Goal: Communication & Community: Share content

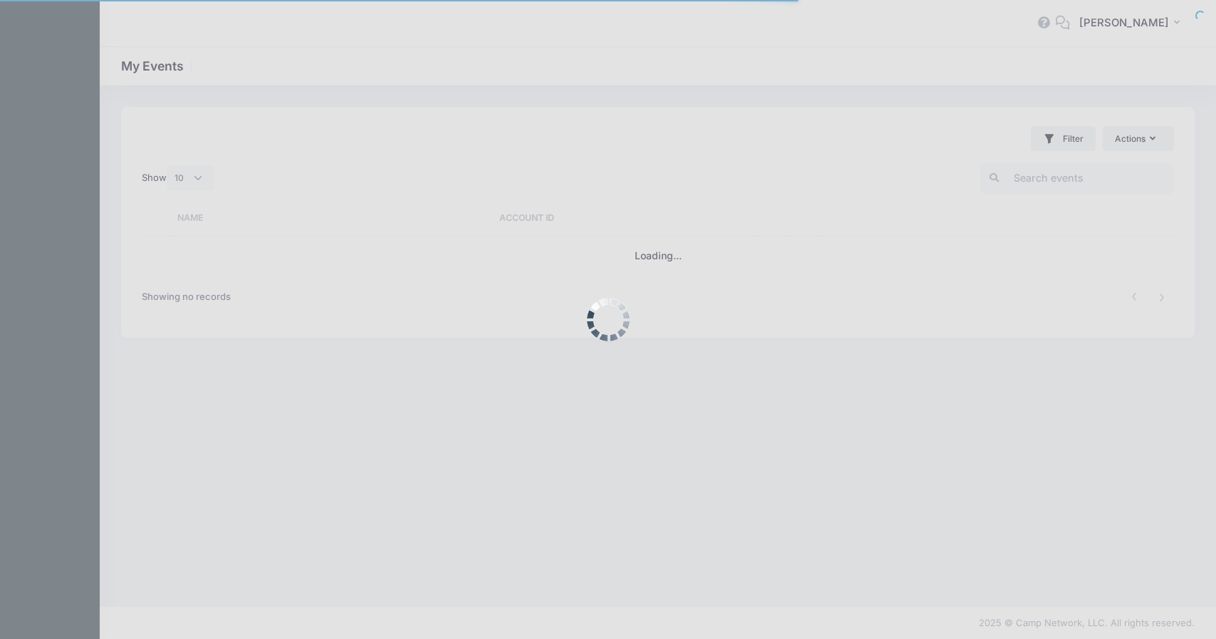
select select "10"
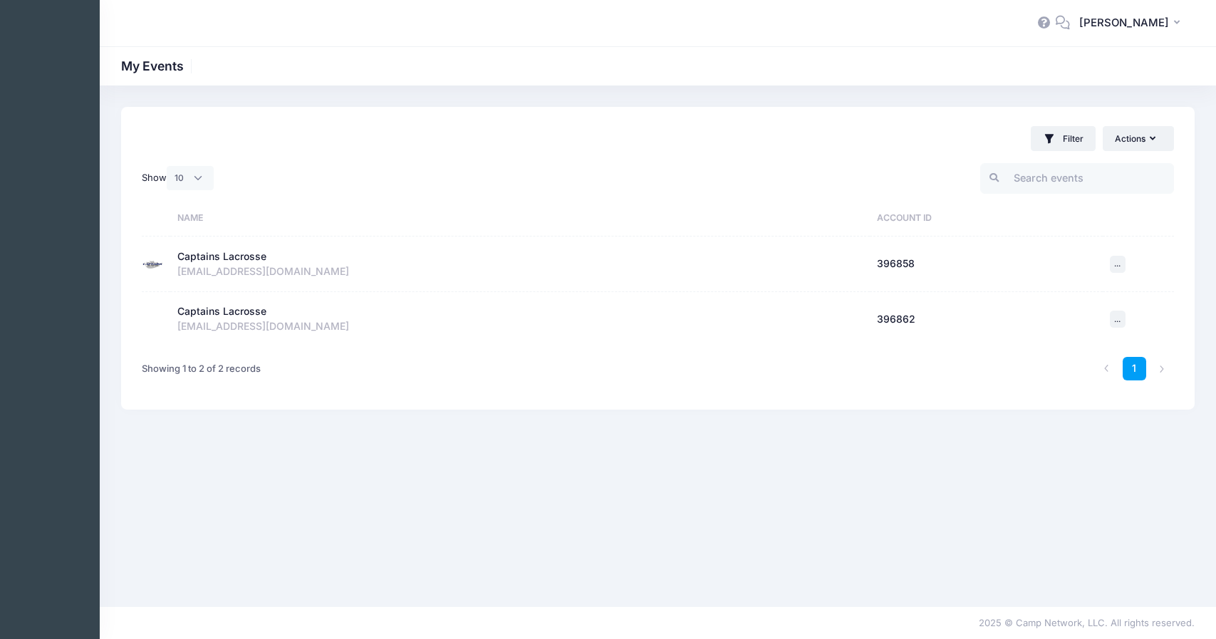
click at [238, 252] on div "Captains Lacrosse" at bounding box center [221, 256] width 89 height 15
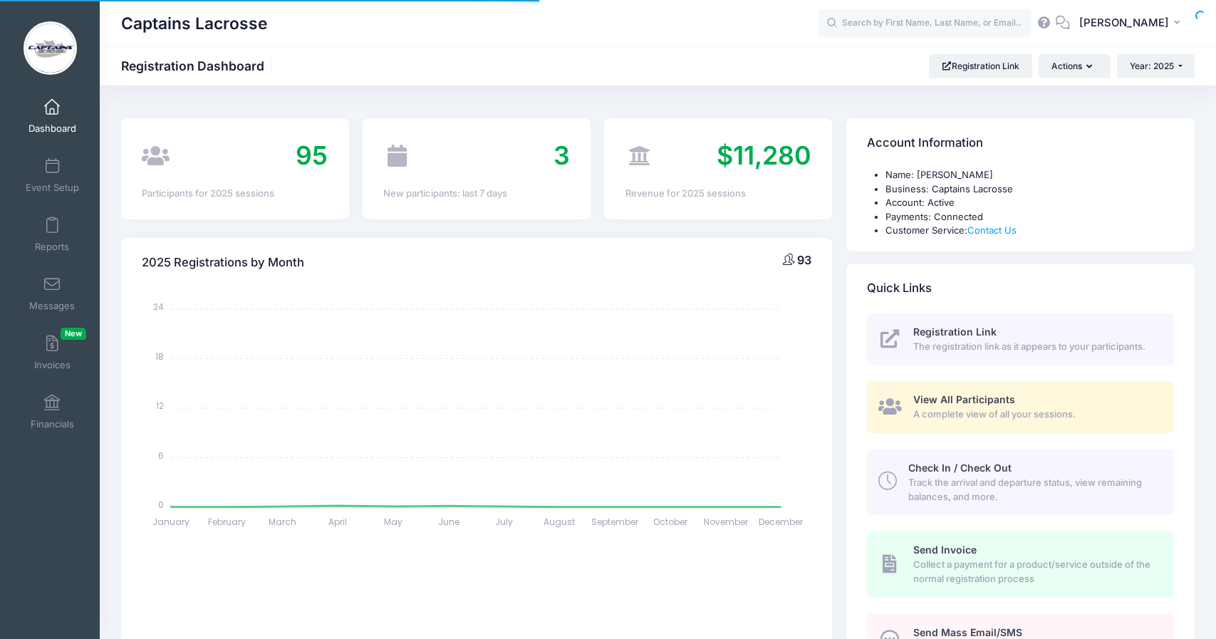
select select
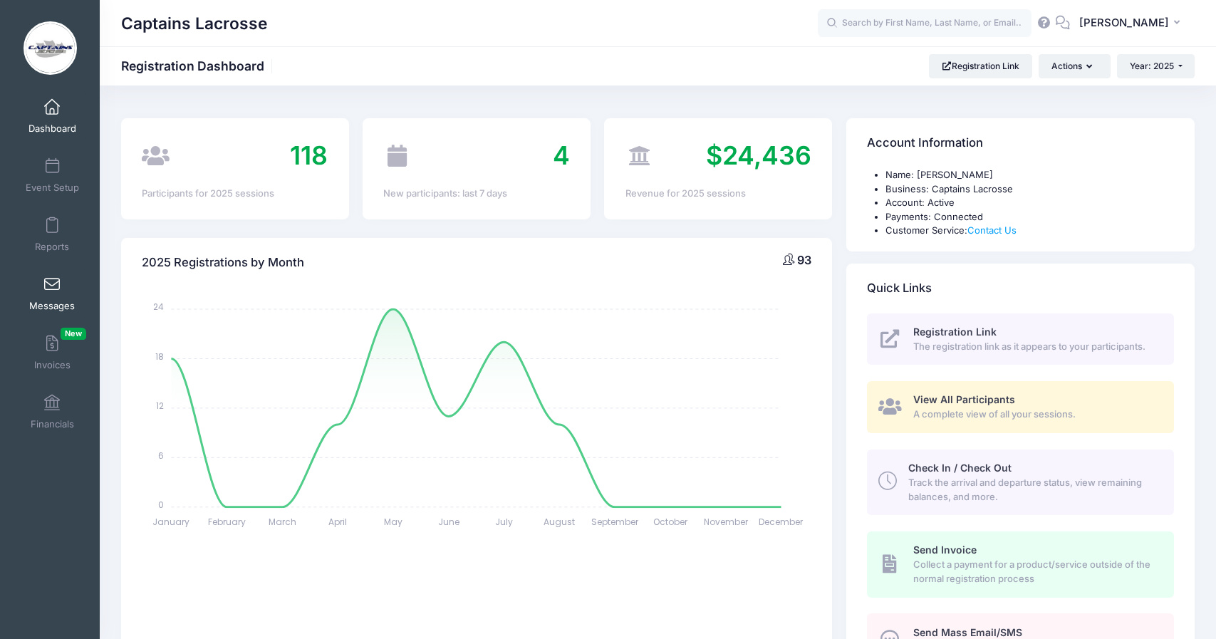
click at [52, 283] on span at bounding box center [52, 285] width 0 height 16
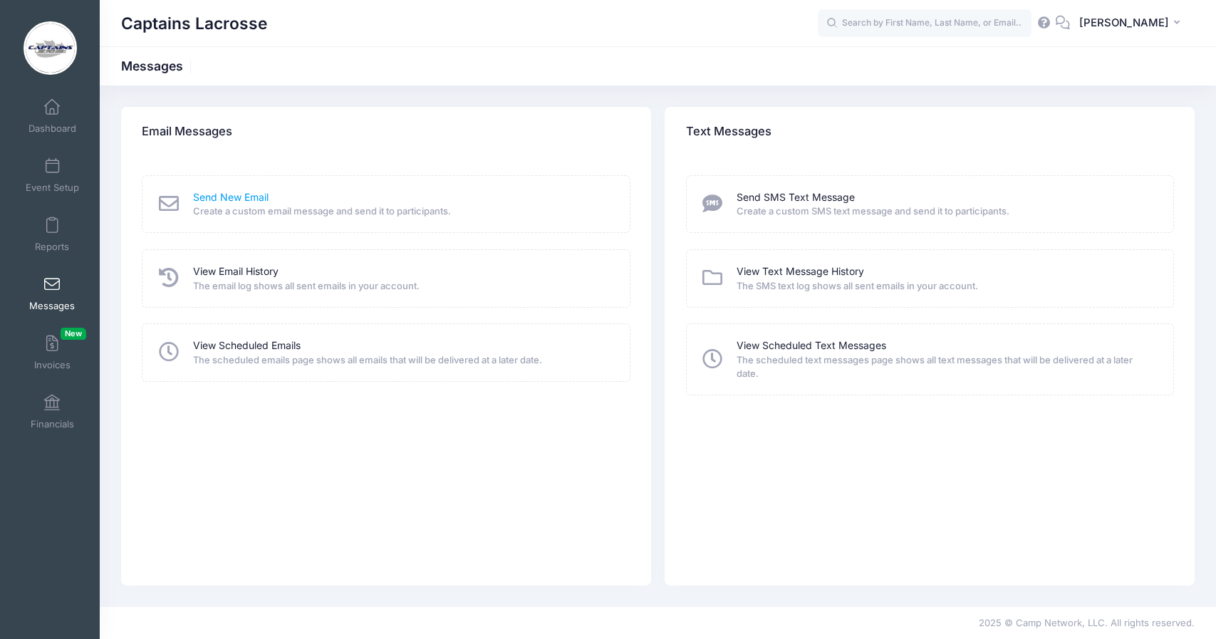
click at [241, 199] on link "Send New Email" at bounding box center [230, 197] width 75 height 15
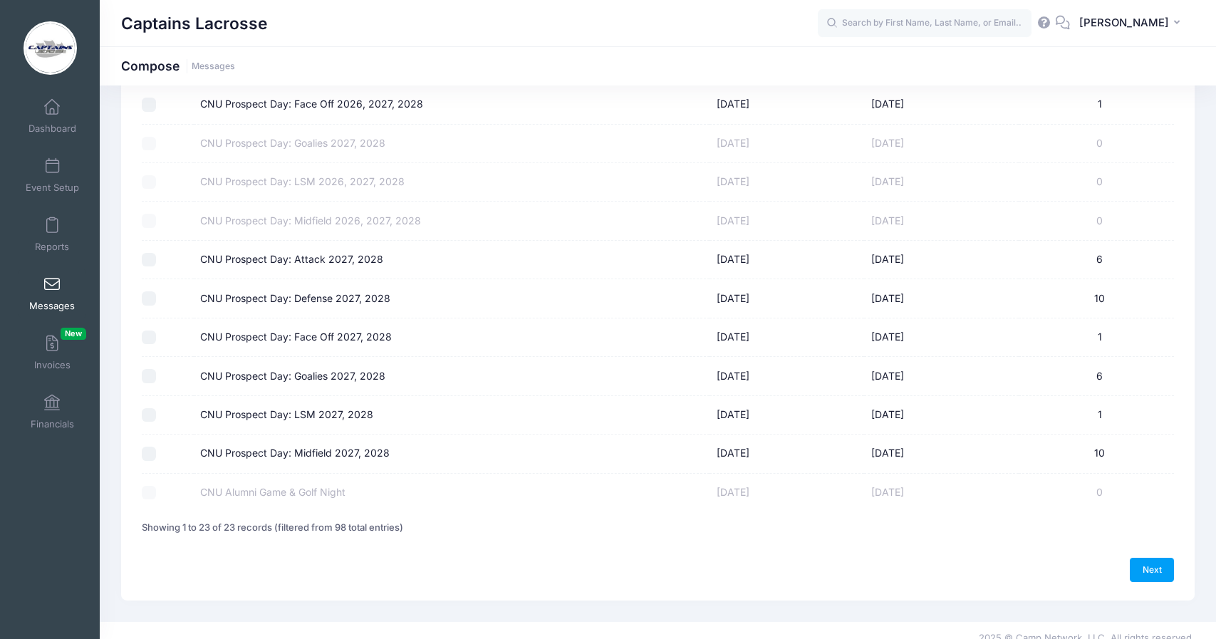
scroll to position [611, 0]
click at [146, 254] on input "CNU Prospect Day: Attack 2027, 2028" at bounding box center [149, 261] width 14 height 14
checkbox input "true"
click at [147, 292] on input "CNU Prospect Day: Defense 2027, 2028" at bounding box center [149, 299] width 14 height 14
checkbox input "true"
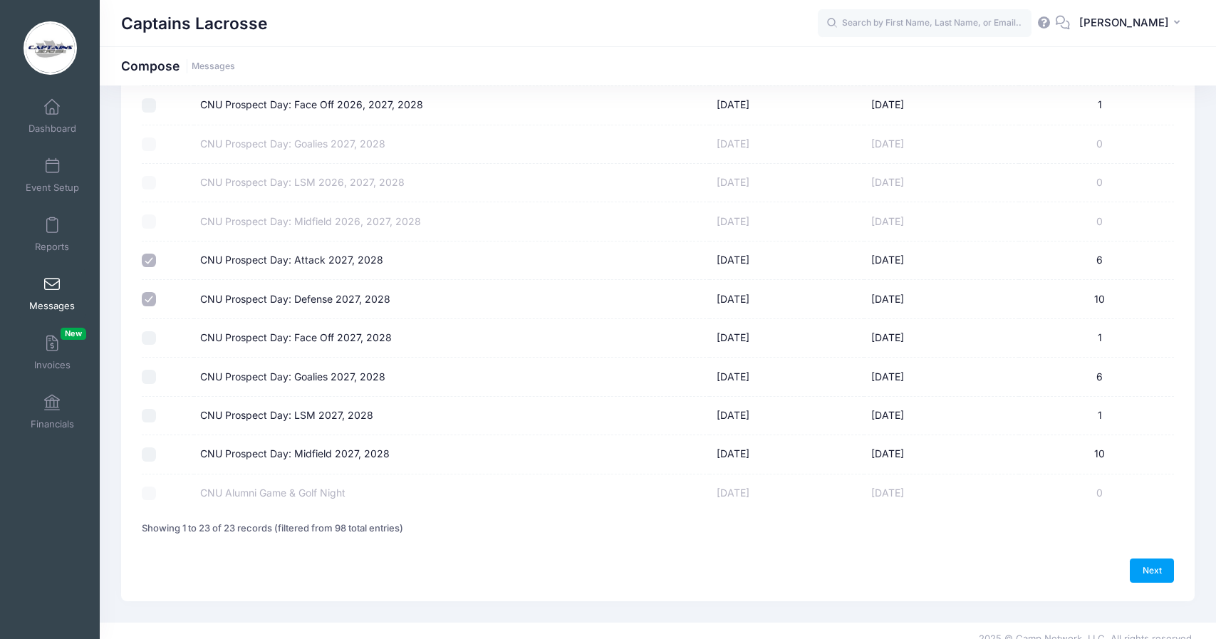
click at [148, 331] on input "CNU Prospect Day: Face Off 2027, 2028" at bounding box center [149, 338] width 14 height 14
checkbox input "true"
click at [150, 370] on input "CNU Prospect Day: Goalies 2027, 2028" at bounding box center [149, 377] width 14 height 14
checkbox input "true"
click at [150, 409] on input "CNU Prospect Day: LSM 2027, 2028" at bounding box center [149, 416] width 14 height 14
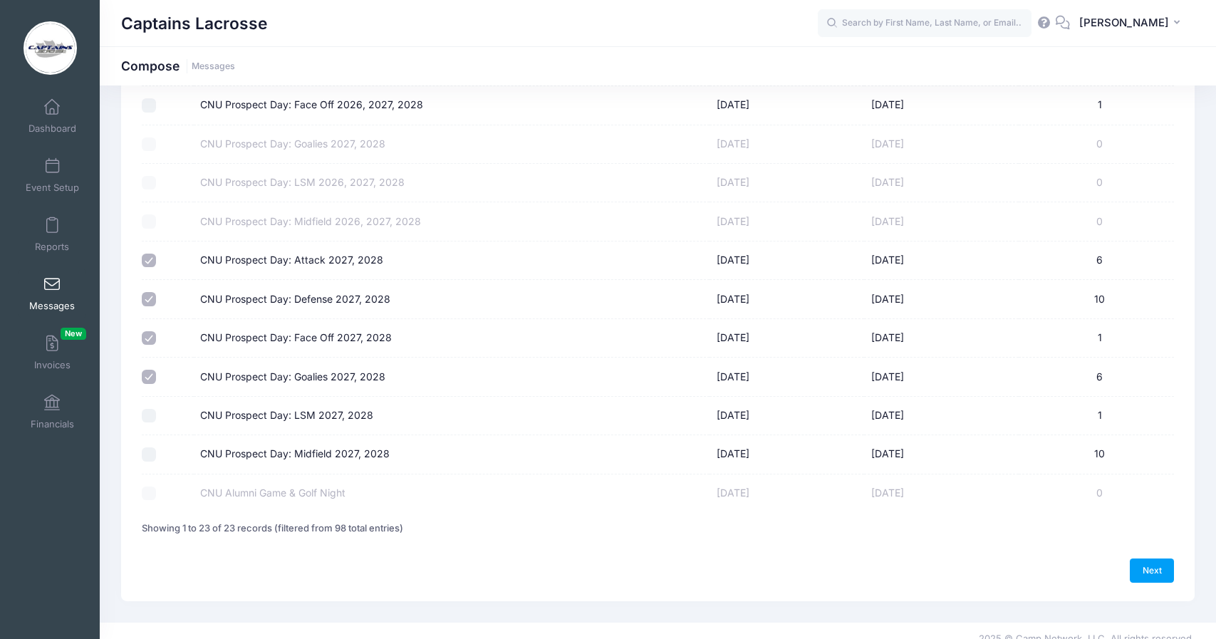
checkbox input "true"
click at [148, 447] on input "CNU Prospect Day: Midfield 2027, 2028" at bounding box center [149, 454] width 14 height 14
checkbox input "true"
click at [1157, 558] on link "Next" at bounding box center [1151, 570] width 44 height 24
select select "50"
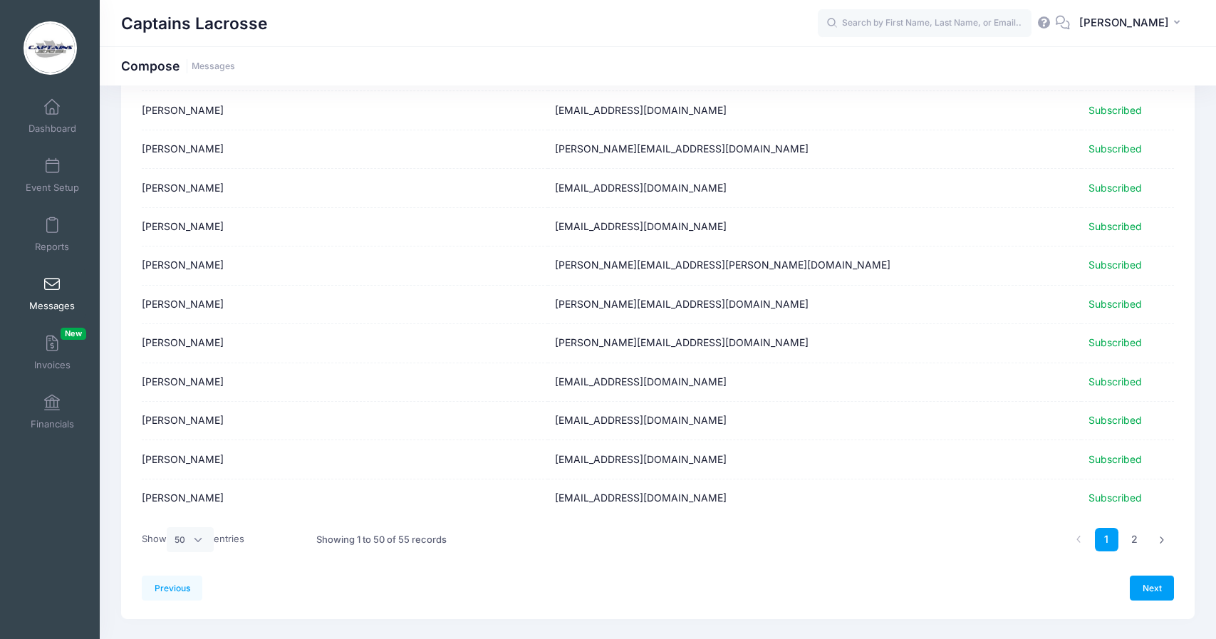
scroll to position [1633, 0]
click at [1141, 576] on link "Next" at bounding box center [1151, 588] width 44 height 24
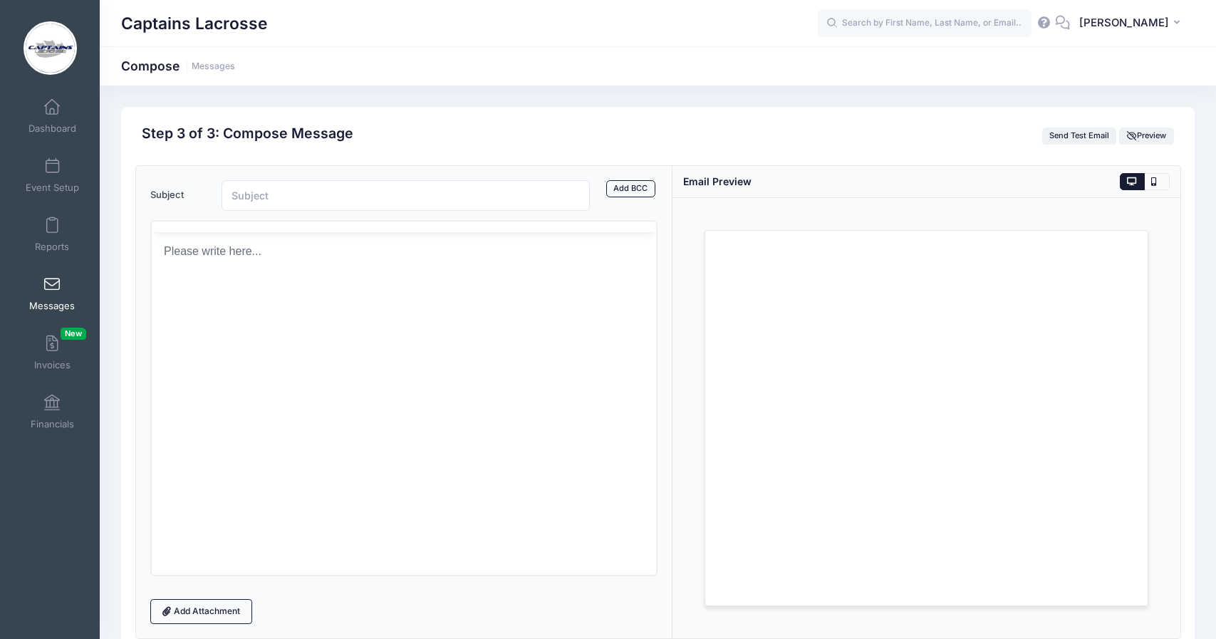
scroll to position [0, 0]
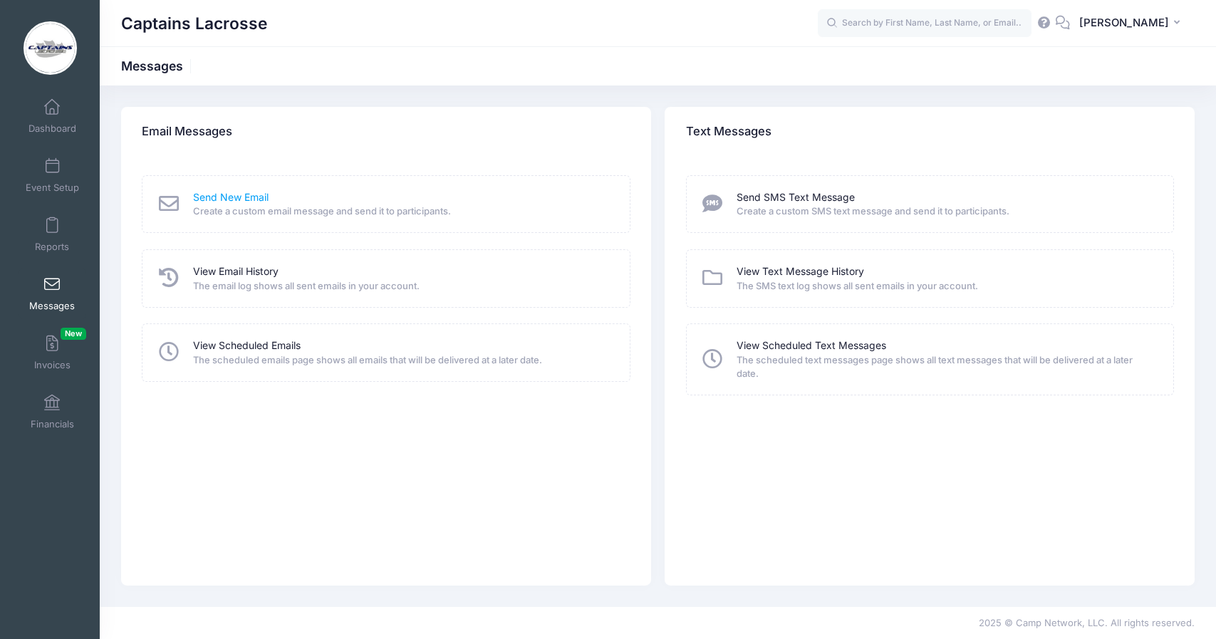
click at [222, 195] on link "Send New Email" at bounding box center [230, 197] width 75 height 15
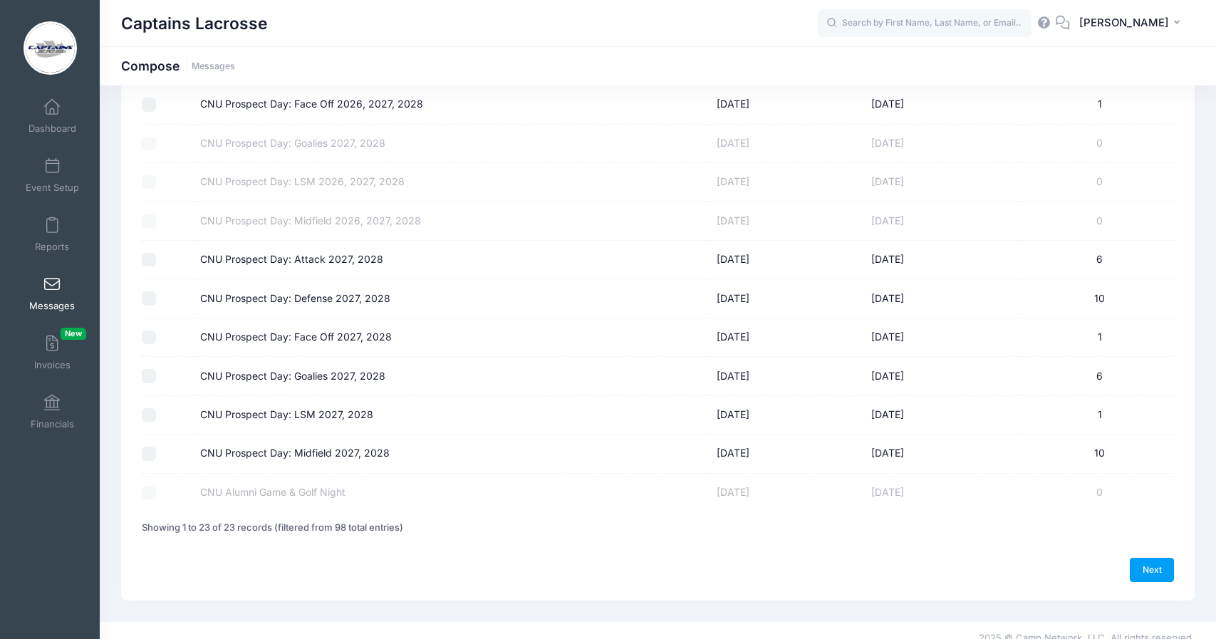
scroll to position [611, 0]
click at [145, 254] on input "CNU Prospect Day: Attack 2027, 2028" at bounding box center [149, 261] width 14 height 14
checkbox input "true"
click at [145, 292] on input "CNU Prospect Day: Defense 2027, 2028" at bounding box center [149, 299] width 14 height 14
checkbox input "true"
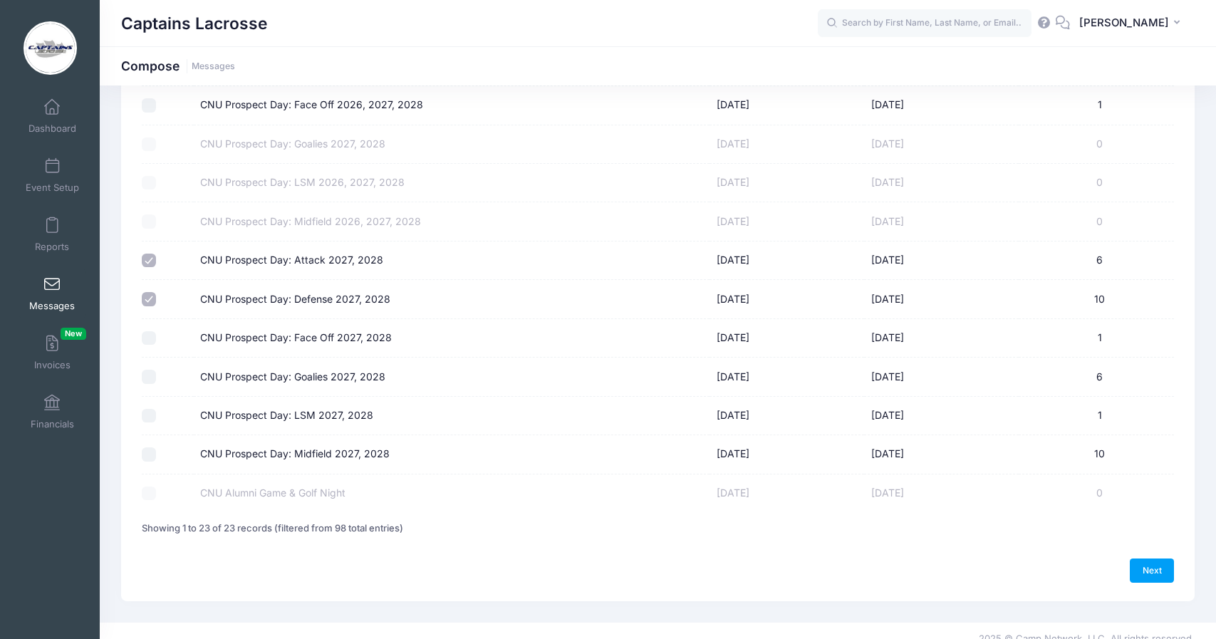
click at [152, 331] on input "CNU Prospect Day: Face Off 2027, 2028" at bounding box center [149, 338] width 14 height 14
checkbox input "true"
click at [151, 370] on input "CNU Prospect Day: Goalies 2027, 2028" at bounding box center [149, 377] width 14 height 14
checkbox input "true"
click at [151, 409] on input "CNU Prospect Day: LSM 2027, 2028" at bounding box center [149, 416] width 14 height 14
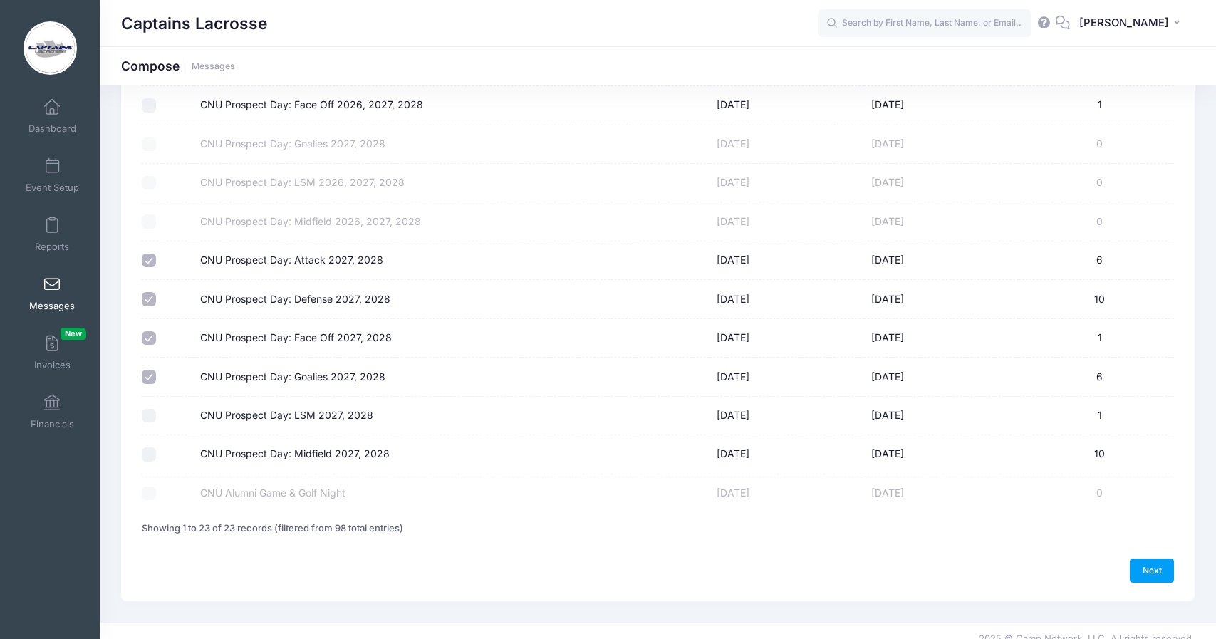
checkbox input "true"
click at [150, 447] on input "CNU Prospect Day: Midfield 2027, 2028" at bounding box center [149, 454] width 14 height 14
checkbox input "true"
click at [1149, 558] on link "Next" at bounding box center [1151, 570] width 44 height 24
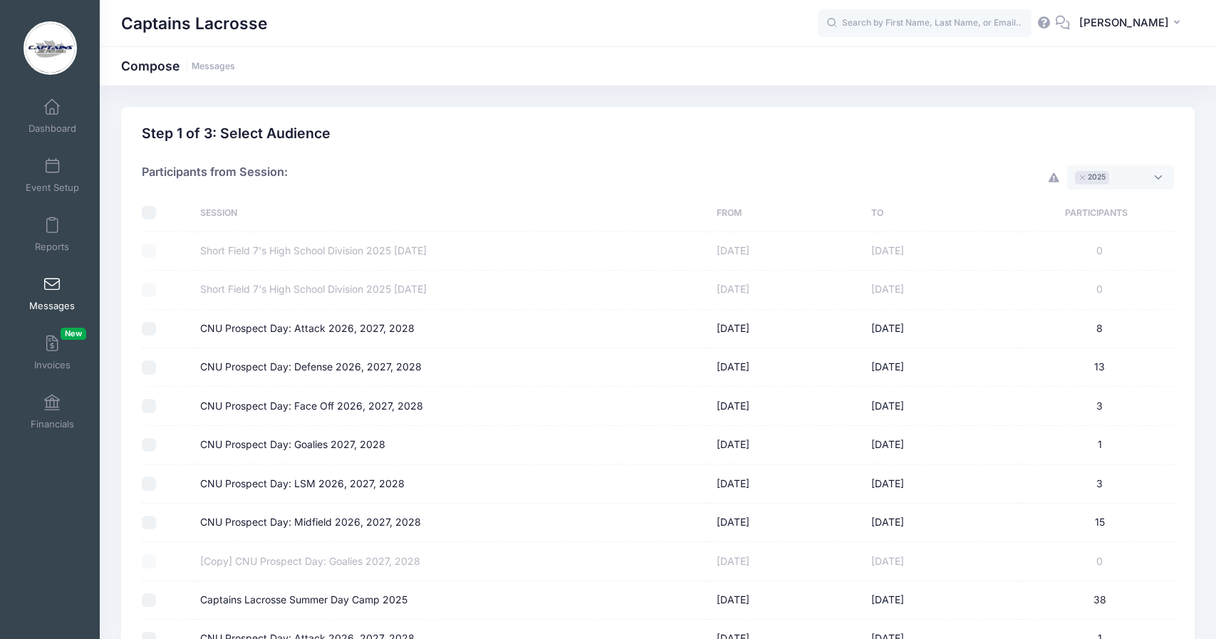
select select "50"
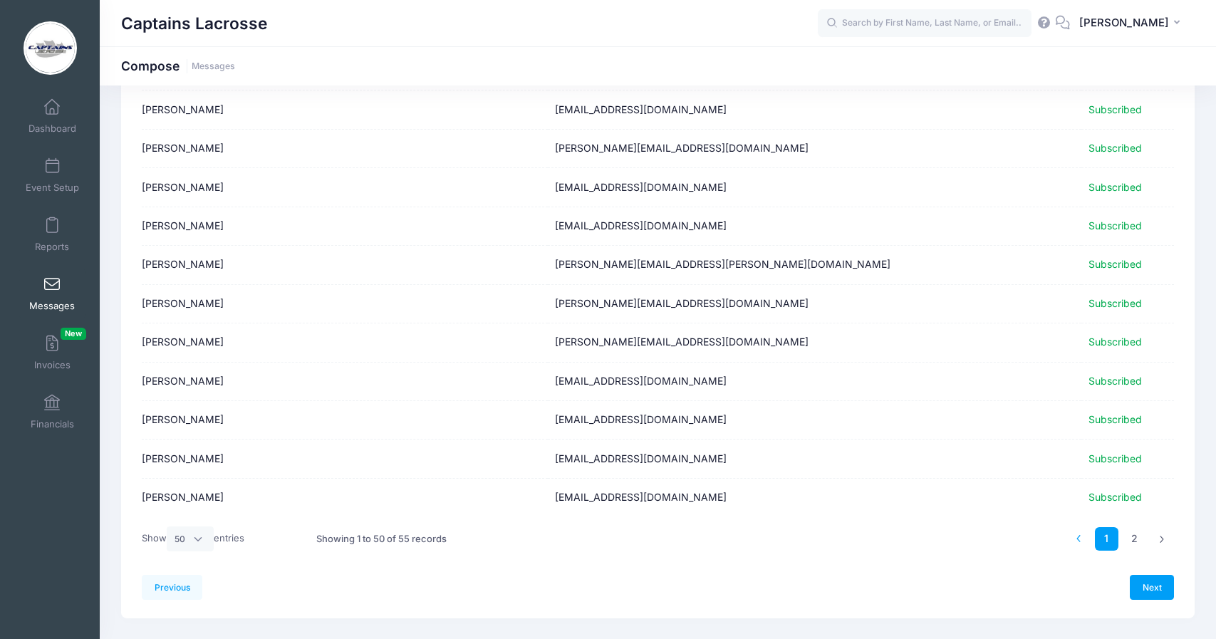
scroll to position [1633, 0]
click at [1146, 576] on link "Next" at bounding box center [1151, 588] width 44 height 24
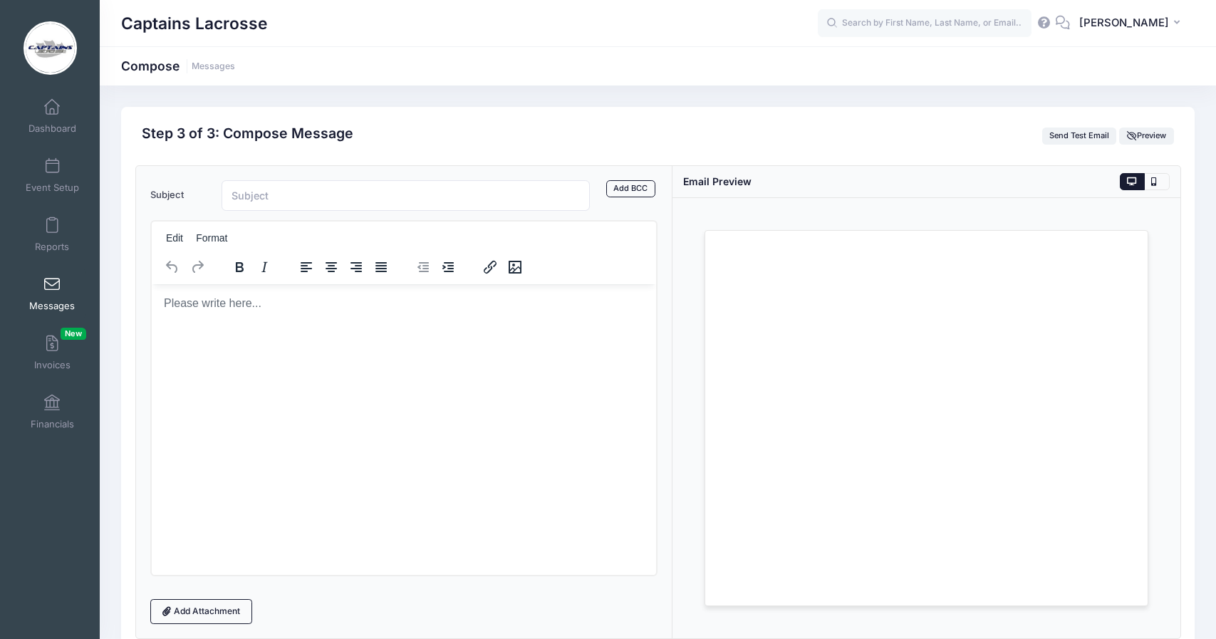
scroll to position [0, 0]
click at [407, 196] on input "Subject" at bounding box center [405, 195] width 369 height 31
type input "[DATE] | CNU Lacrosse Prospect Day"
click at [632, 190] on link "Add BCC" at bounding box center [630, 188] width 49 height 17
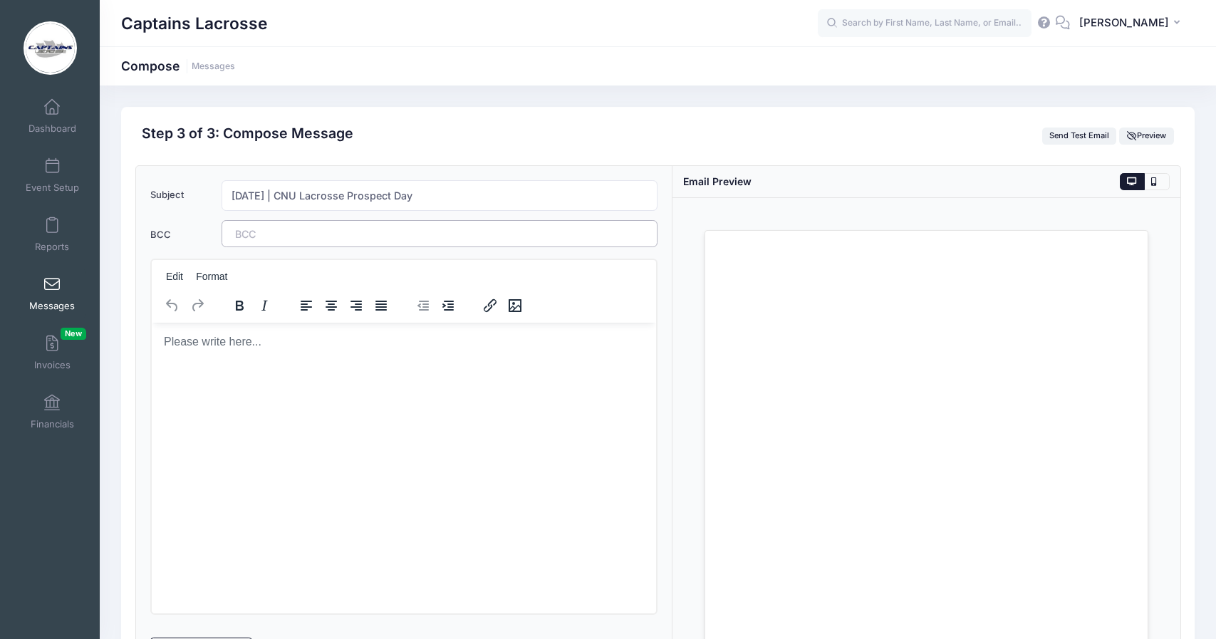
click at [429, 235] on tags "​" at bounding box center [439, 233] width 437 height 27
click at [479, 229] on tags "[PERSON_NAME][EMAIL_ADDRESS][PERSON_NAME][DOMAIN_NAME] ​" at bounding box center [439, 234] width 437 height 28
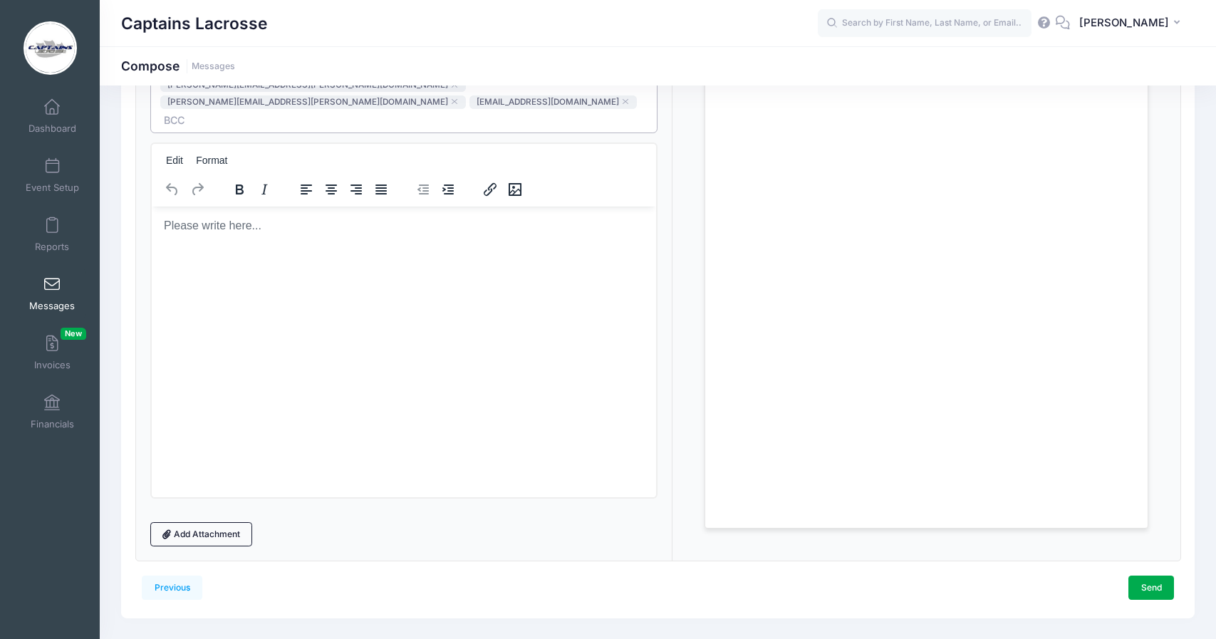
scroll to position [194, 0]
click at [215, 523] on link "Add Attachment" at bounding box center [201, 535] width 103 height 24
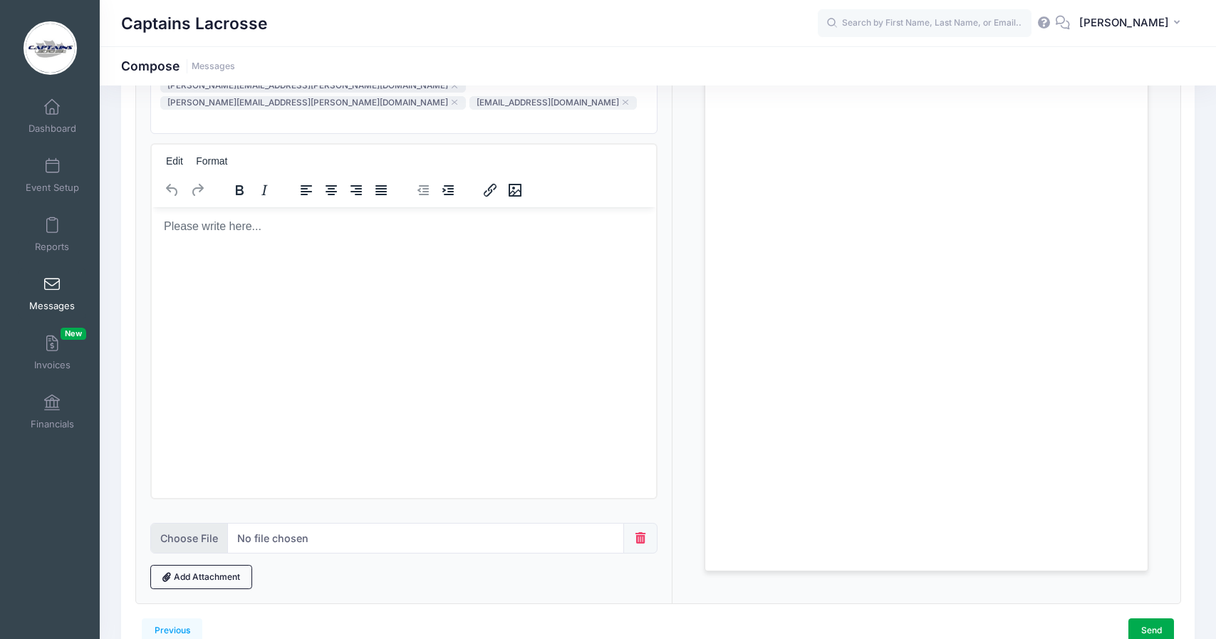
click at [180, 523] on input "file" at bounding box center [387, 538] width 474 height 31
type input "C:\fakepath\Campus Map 2025.pdf"
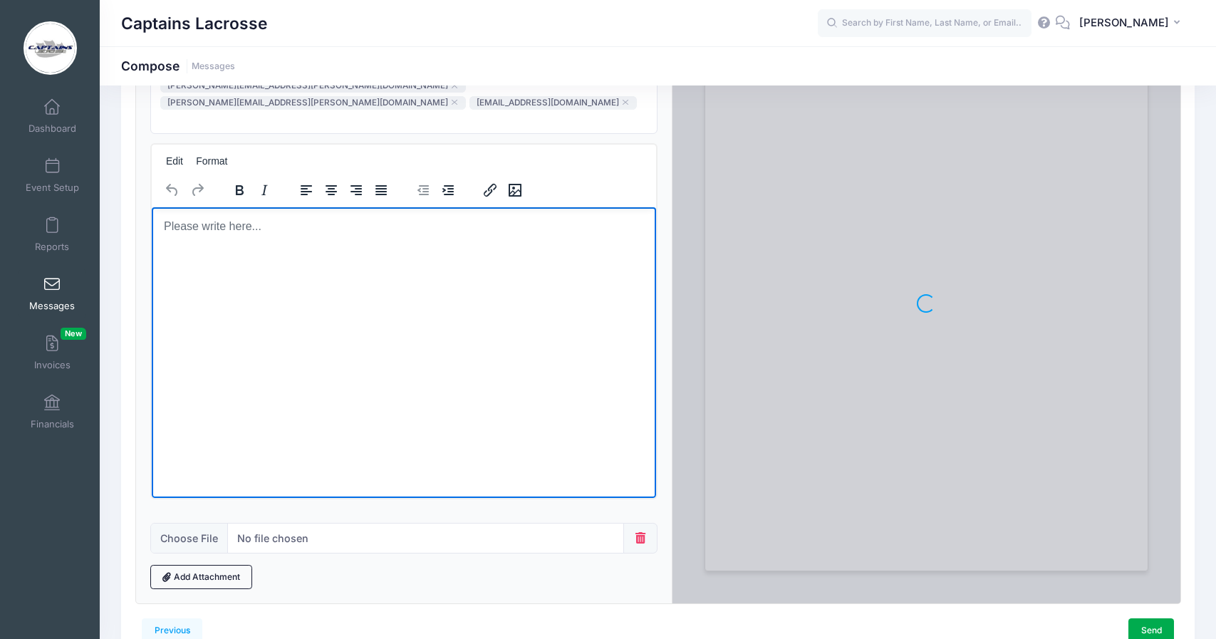
click at [276, 246] on html at bounding box center [403, 226] width 505 height 38
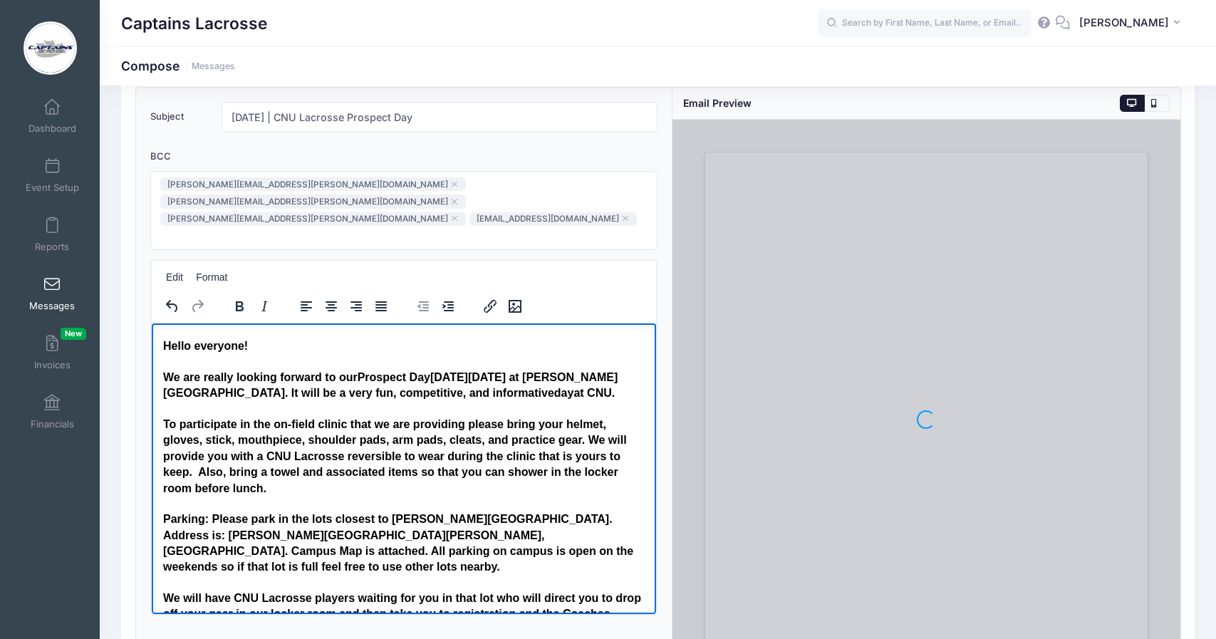
scroll to position [111, 0]
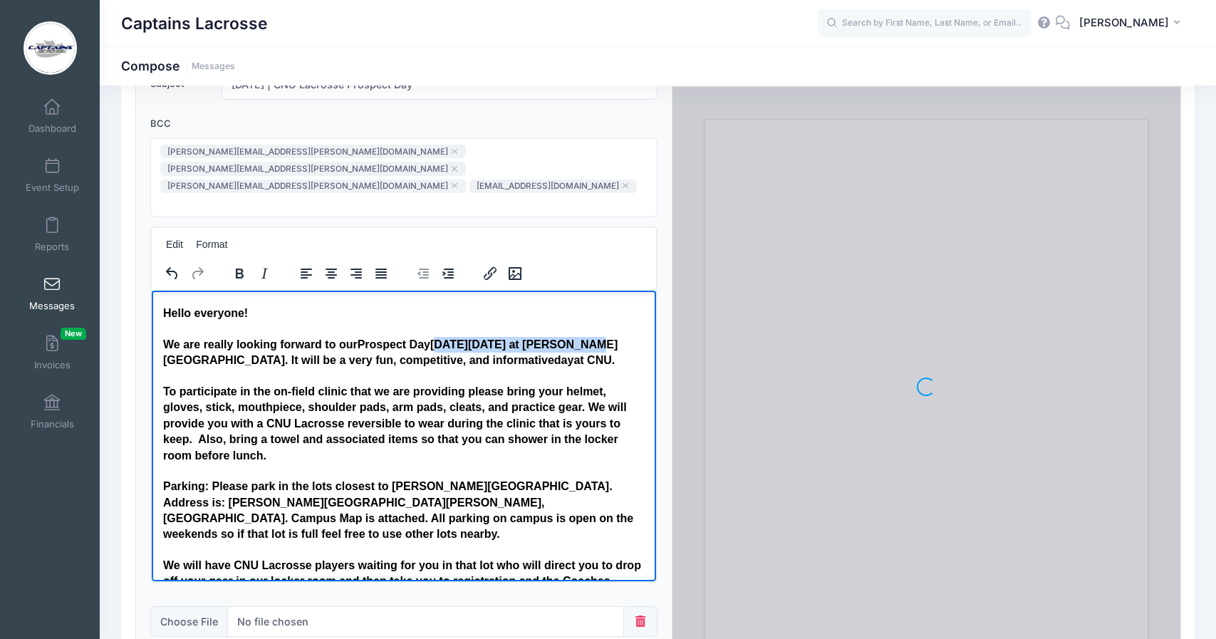
drag, startPoint x: 439, startPoint y: 344, endPoint x: 587, endPoint y: 350, distance: 148.9
click at [587, 350] on h4 "We are really looking forward to our Prospect Day [DATE][DATE] at [PERSON_NAME]…" at bounding box center [403, 353] width 482 height 32
click at [360, 343] on h4 "We are really looking forward to our Prospect Day at [PERSON_NAME][GEOGRAPHIC_D…" at bounding box center [403, 353] width 482 height 32
click at [486, 348] on h4 "We are really looking forward to [DATE] Prospect Day at [PERSON_NAME][GEOGRAPHI…" at bounding box center [403, 353] width 482 height 32
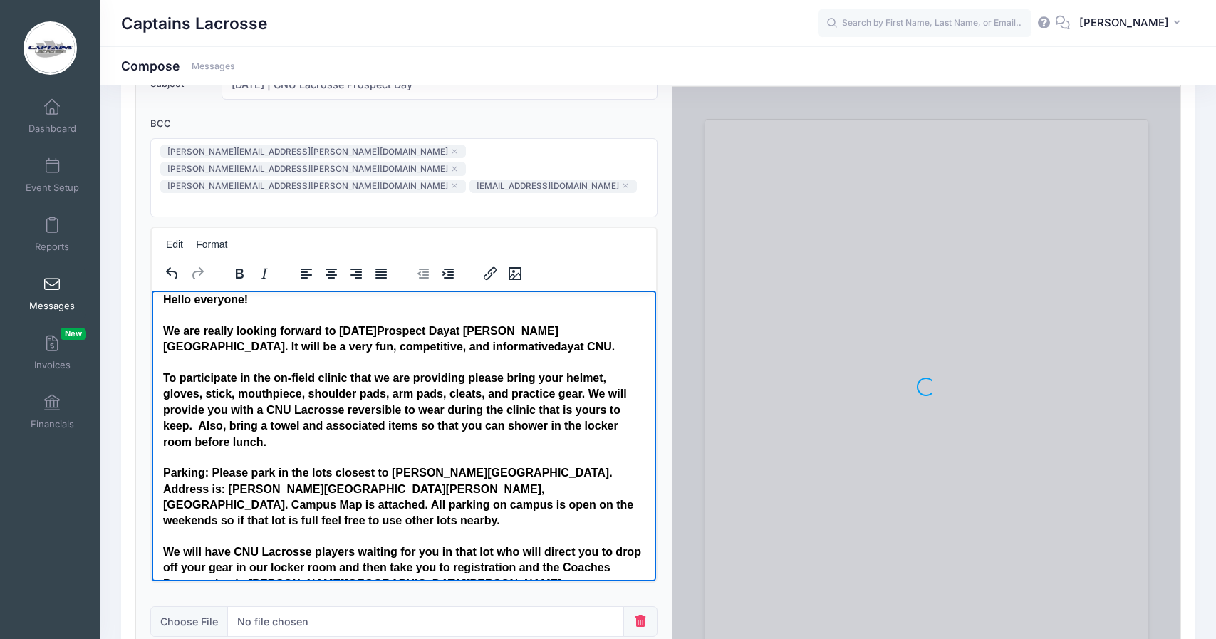
scroll to position [16, 0]
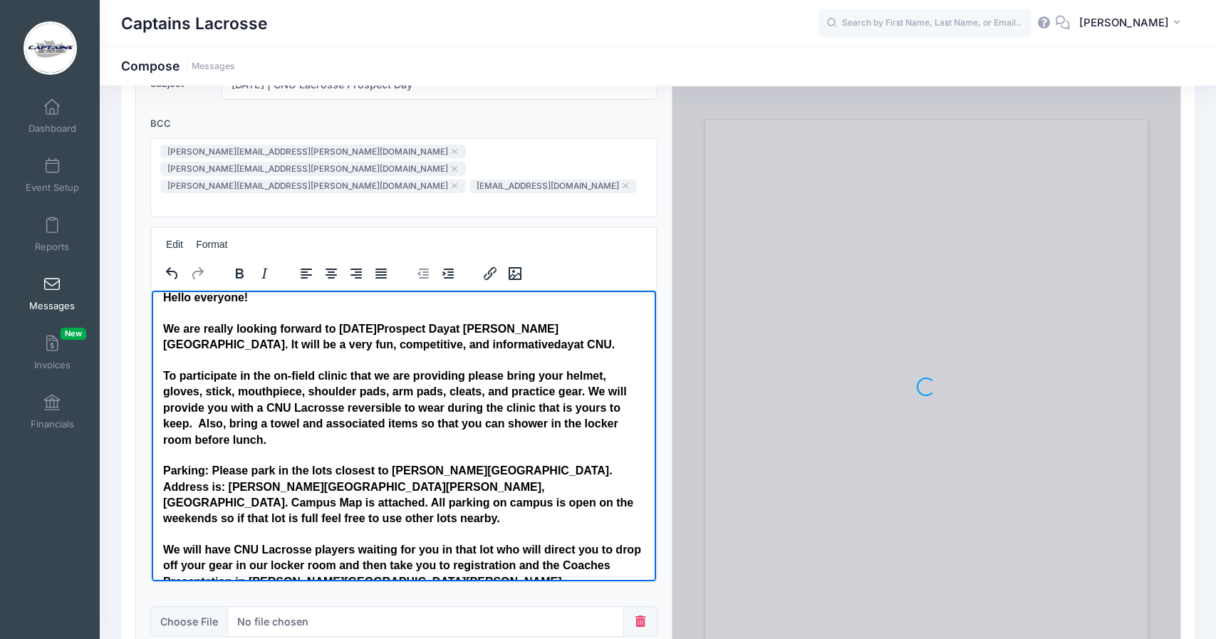
click at [560, 349] on h4 "We are really looking forward to [DATE] Prospect Day at [PERSON_NAME][GEOGRAPHI…" at bounding box center [403, 337] width 482 height 32
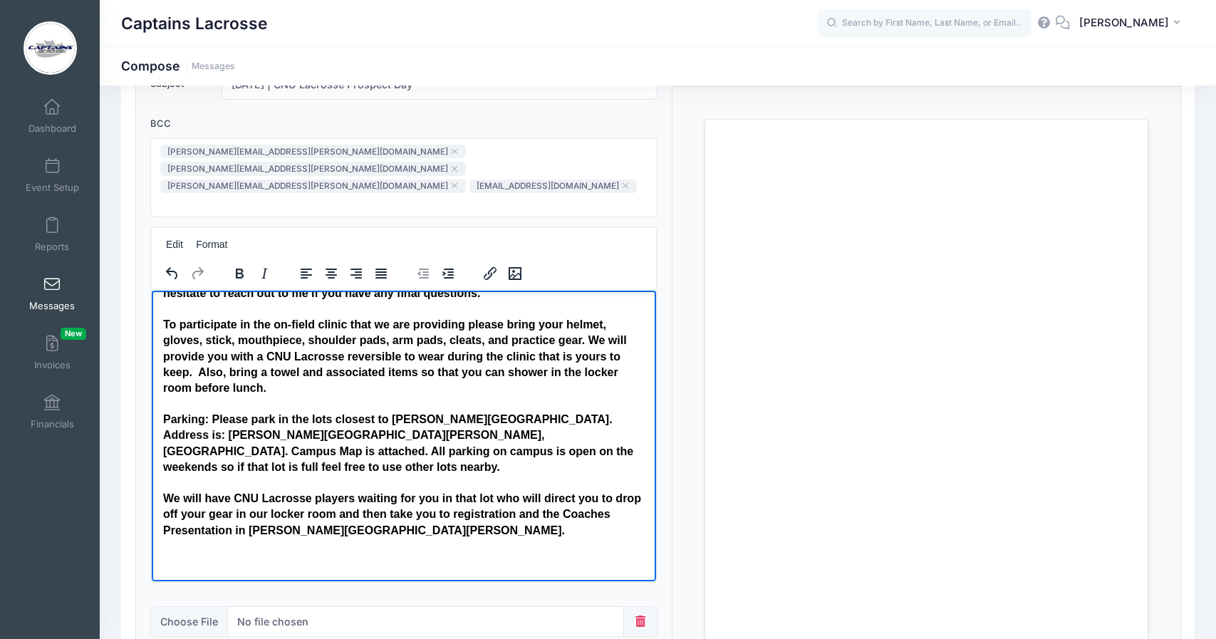
scroll to position [93, 0]
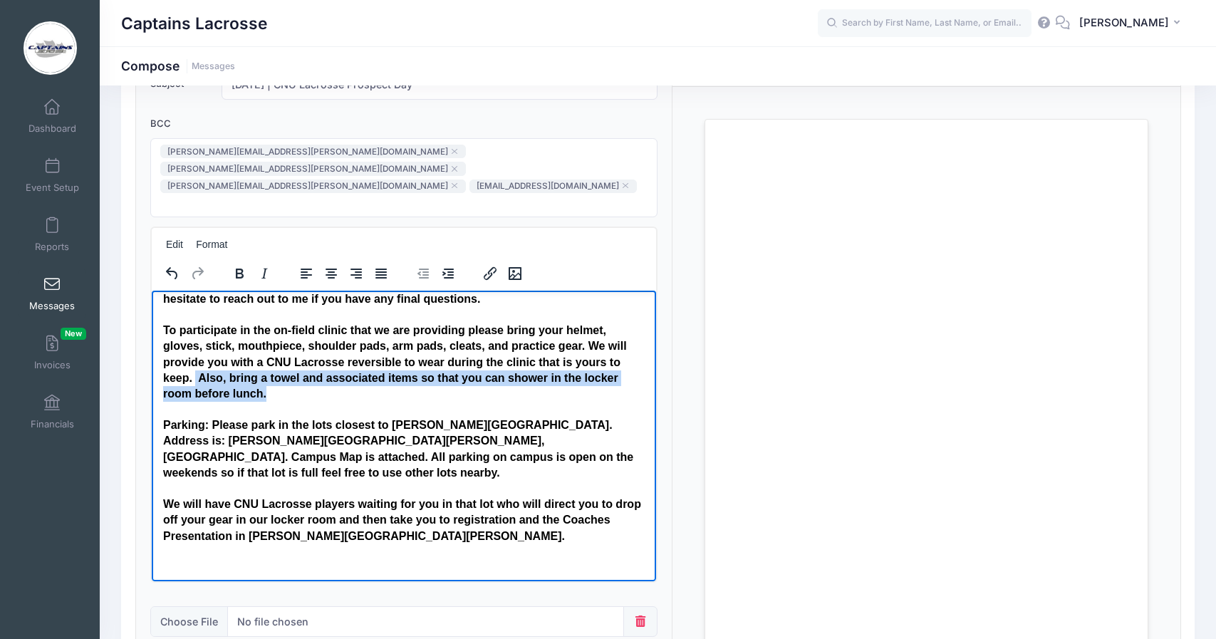
drag, startPoint x: 197, startPoint y: 375, endPoint x: 266, endPoint y: 393, distance: 72.0
click at [266, 393] on h4 "To participate in the on-field clinic that we are providing please bring your h…" at bounding box center [403, 363] width 482 height 80
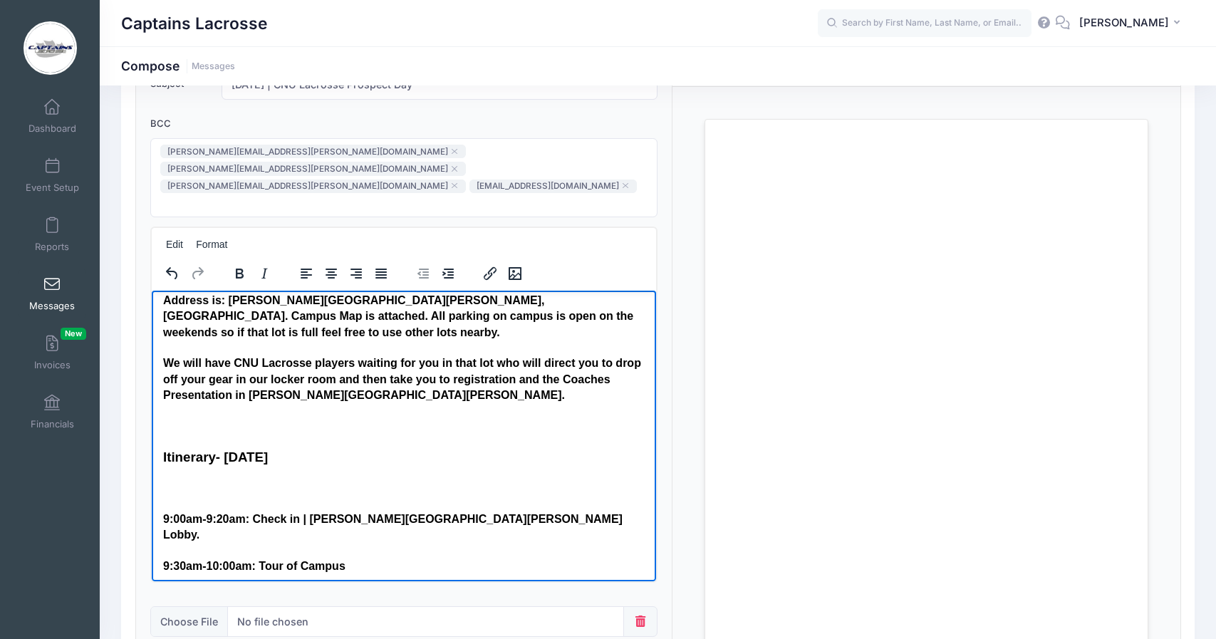
scroll to position [222, 0]
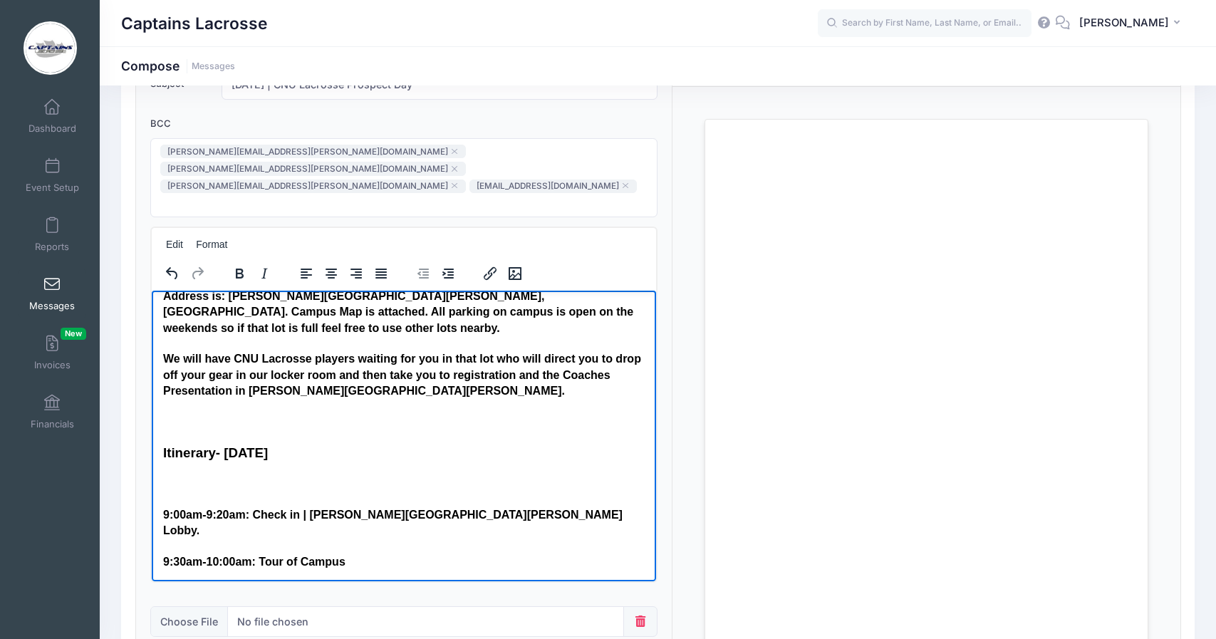
click at [165, 445] on strong "Itinerary- [DATE]" at bounding box center [214, 452] width 105 height 15
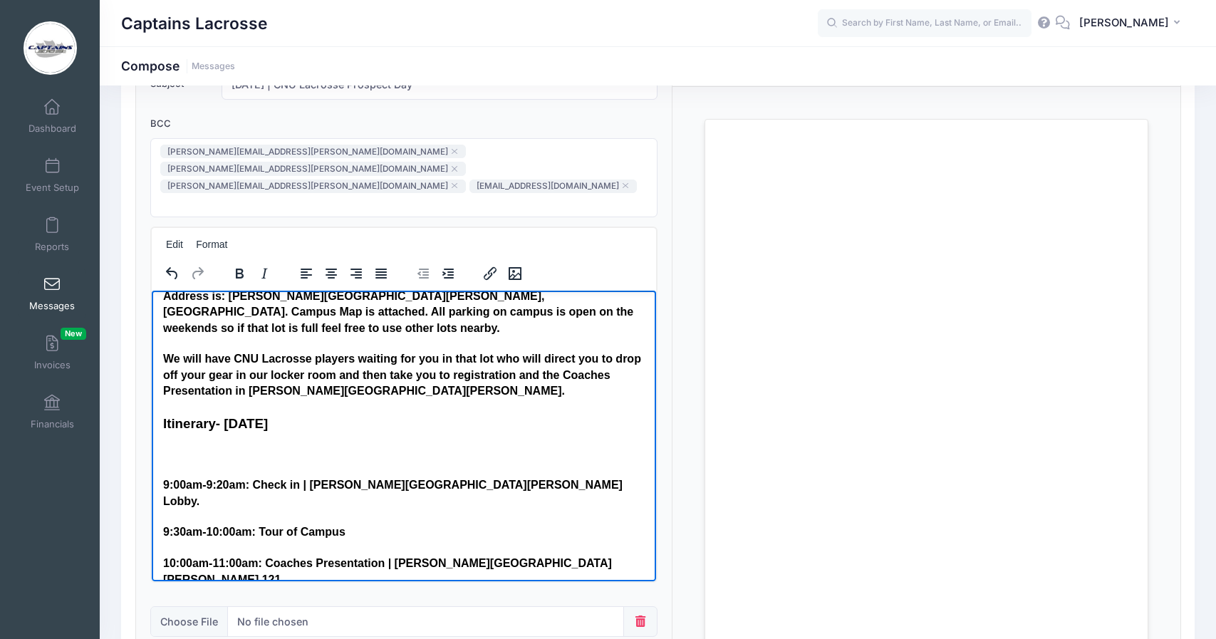
click at [163, 477] on h4 "9:00am-9:20am: Check in | [PERSON_NAME][GEOGRAPHIC_DATA][PERSON_NAME] Lobby." at bounding box center [403, 493] width 482 height 32
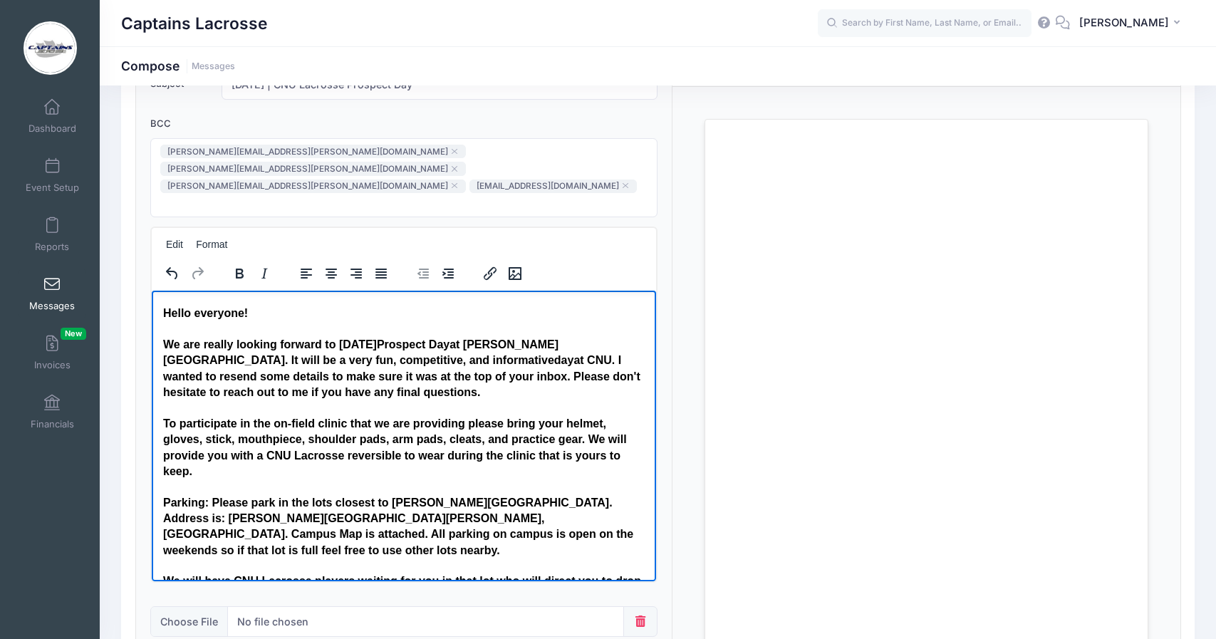
scroll to position [0, 0]
click at [516, 377] on h4 "We are really looking forward to [DATE] Prospect Day at [PERSON_NAME][GEOGRAPHI…" at bounding box center [403, 369] width 482 height 64
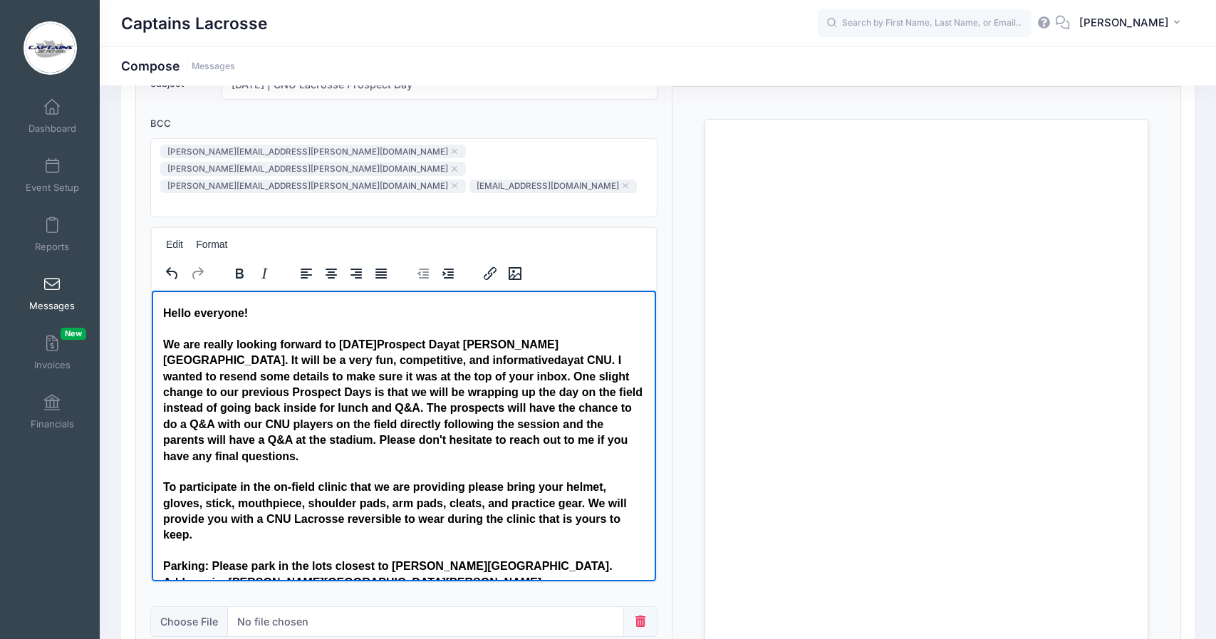
click at [286, 448] on h4 "We are really looking forward to [DATE] Prospect Day at [PERSON_NAME][GEOGRAPHI…" at bounding box center [403, 400] width 482 height 127
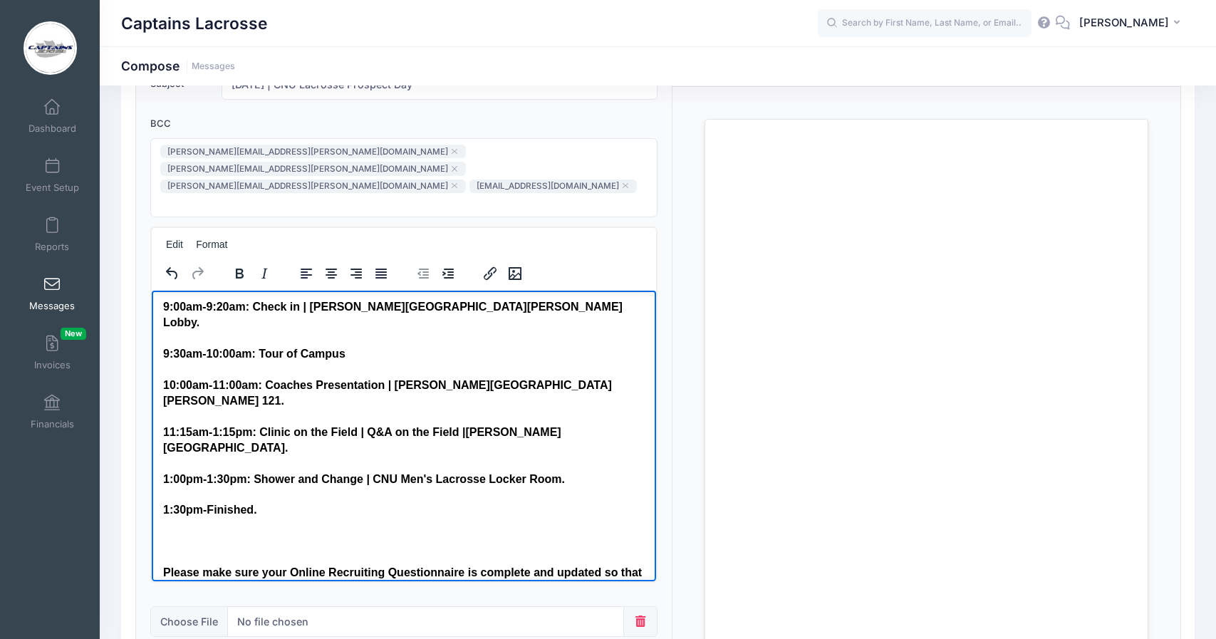
scroll to position [454, 0]
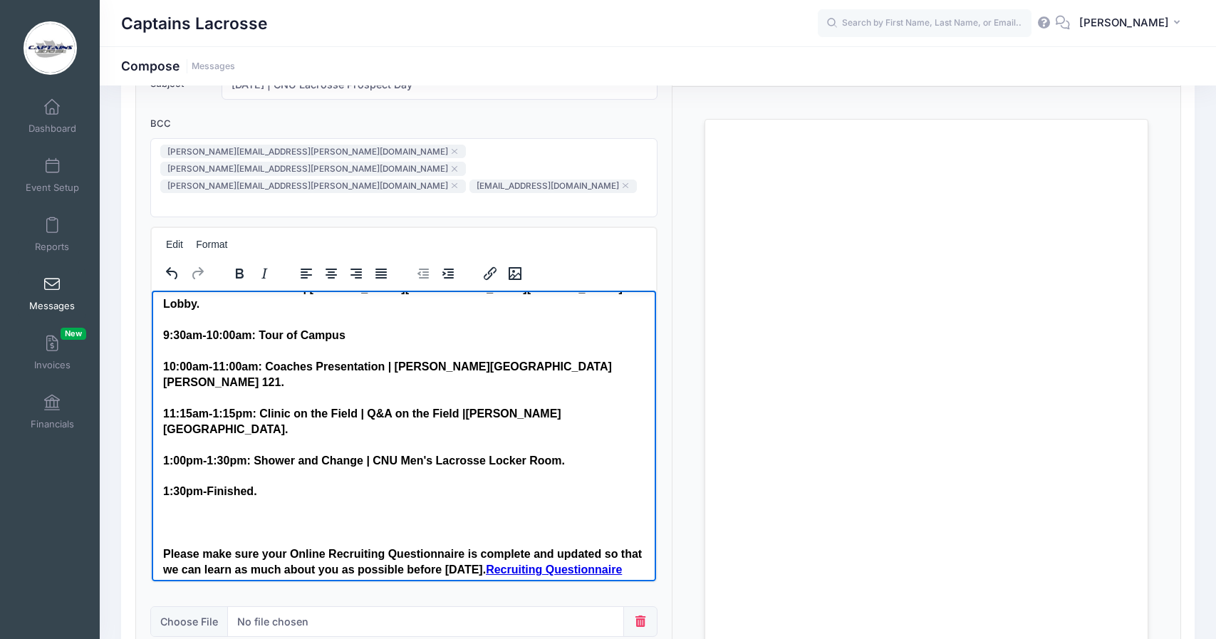
click at [469, 406] on h4 "11:15am-1:15pm: Clinic on the Field | Q&A on the Field |[PERSON_NAME][GEOGRAPHI…" at bounding box center [403, 422] width 482 height 32
click at [462, 406] on h4 "11:15am-1:15pm: Clinic on the Field | Q&A on the Field |[PERSON_NAME][GEOGRAPHI…" at bounding box center [403, 422] width 482 height 32
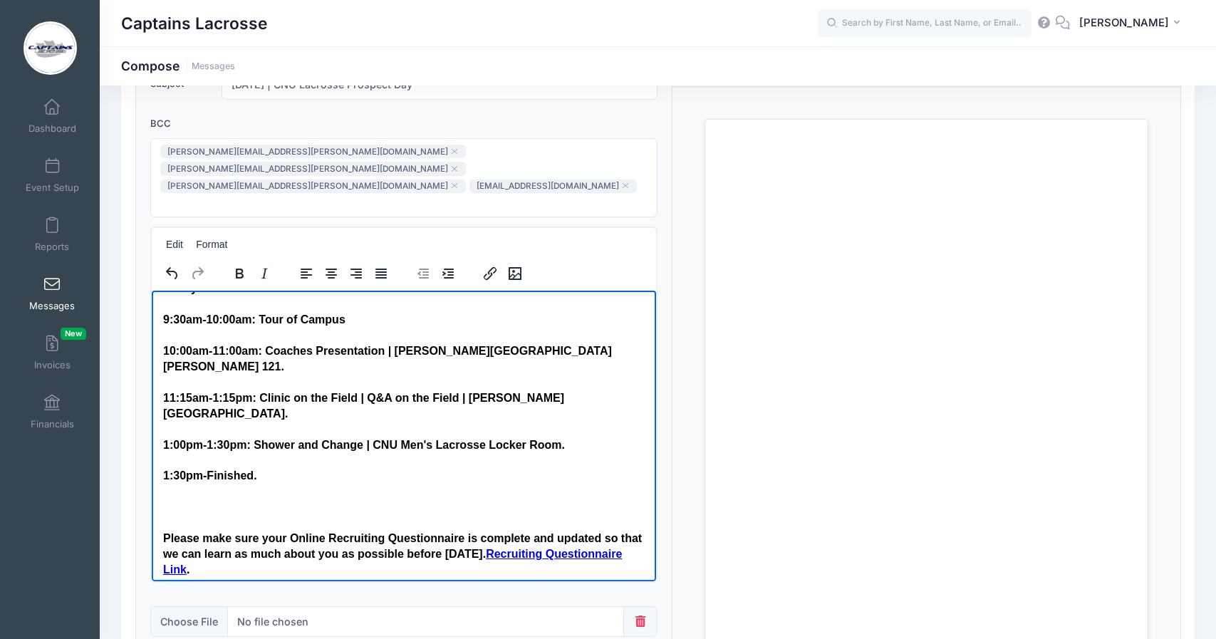
click at [259, 437] on h4 "1:00pm-1:30pm: Shower and Change | CNU Men's Lacrosse Locker Room." at bounding box center [403, 445] width 482 height 16
click at [367, 437] on h4 "1:00pm-1:30pm: Shower and Change | CNU Men's Lacrosse Locker Room." at bounding box center [403, 445] width 482 height 16
click at [570, 437] on h4 "1:00pm-1:30pm: Shower and Change | CNU Men's Lacrosse Locker Room." at bounding box center [403, 445] width 482 height 16
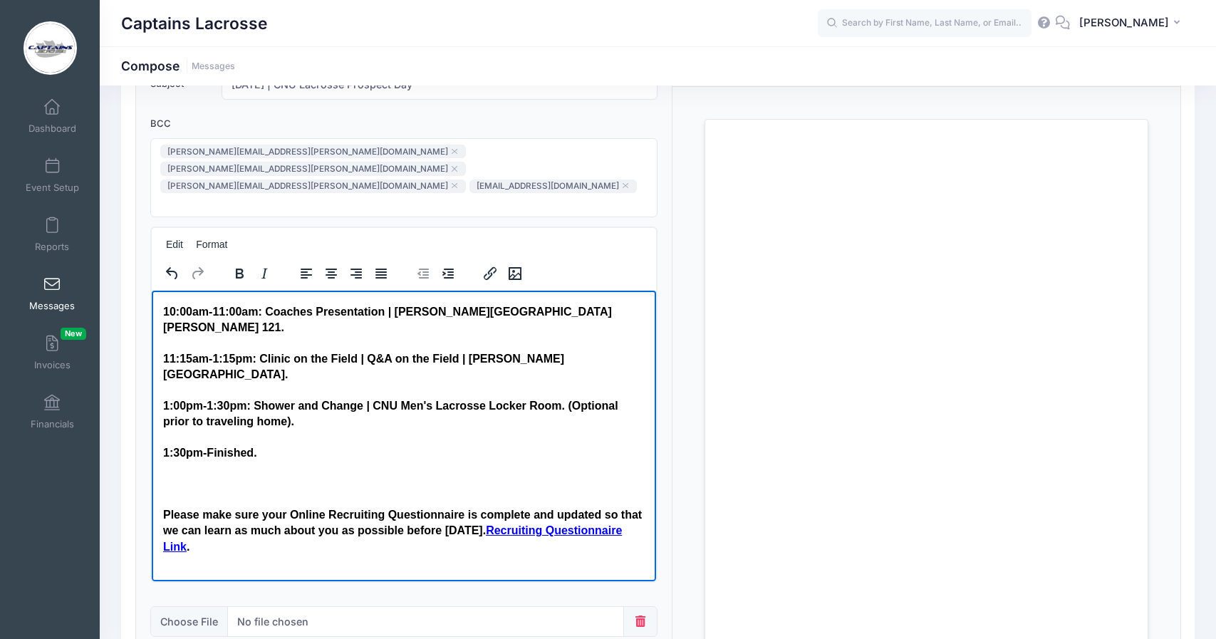
scroll to position [509, 0]
click at [163, 506] on h4 "Please make sure your Online Recruiting Questionnaire is complete and updated s…" at bounding box center [403, 530] width 482 height 48
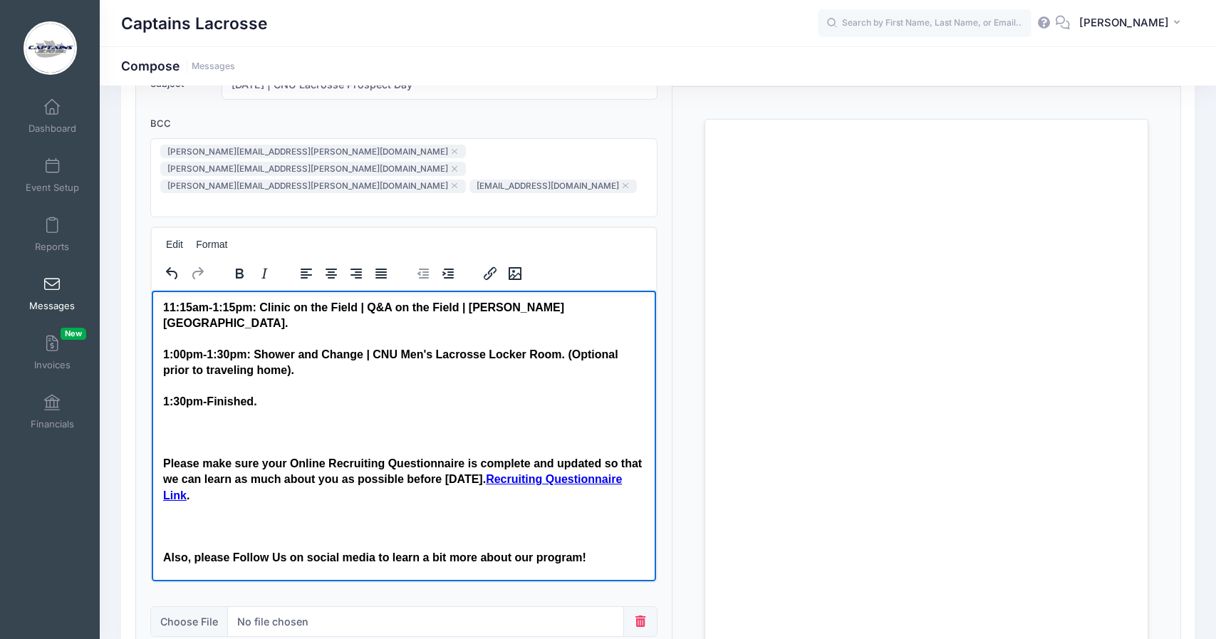
scroll to position [574, 0]
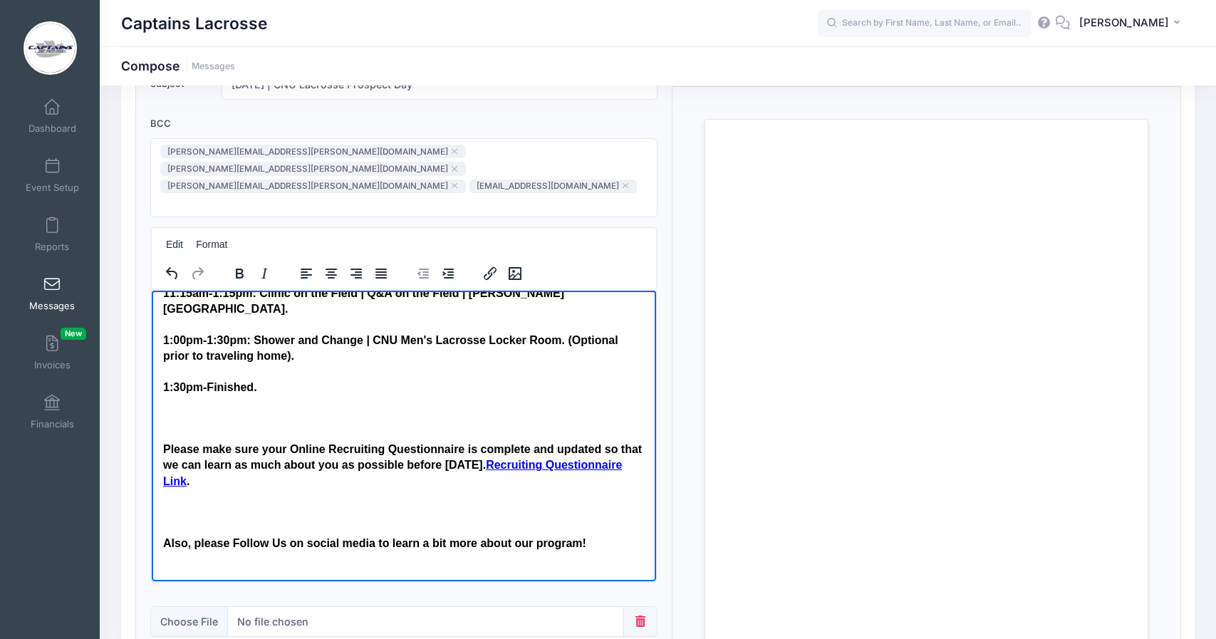
click at [162, 470] on html "Hello everyone! We are really looking forward to [DATE] Prospect Day at [PERSON…" at bounding box center [403, 359] width 505 height 1285
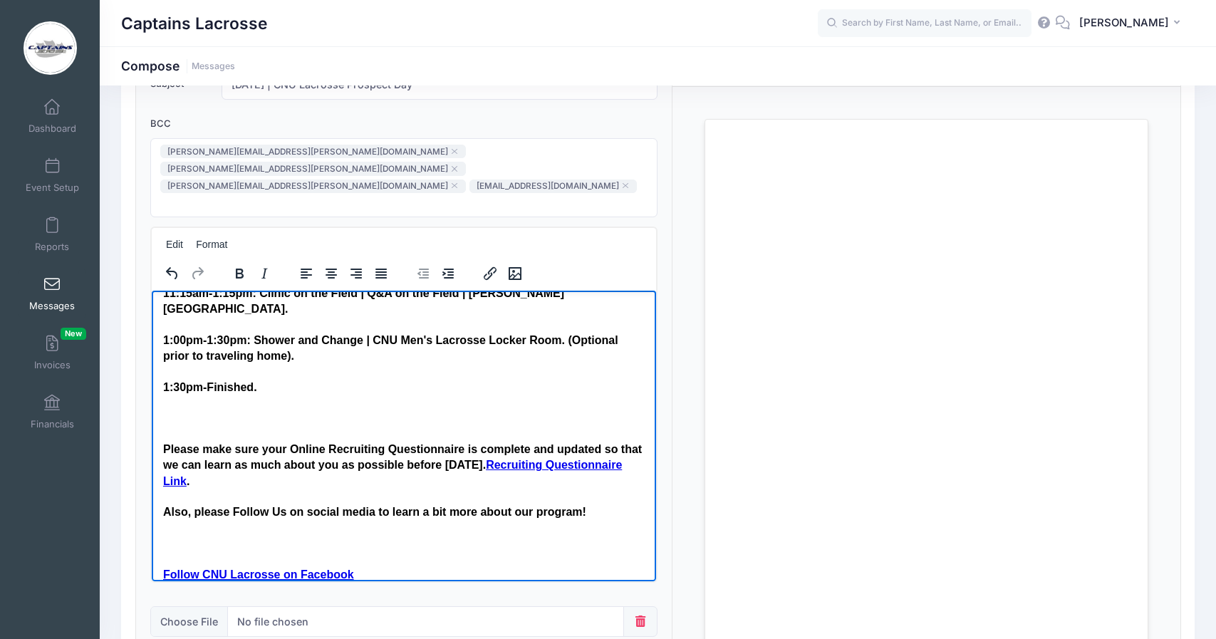
click at [581, 504] on h4 "Also, please Follow Us on social media to learn a bit more about our program!" at bounding box center [403, 512] width 482 height 16
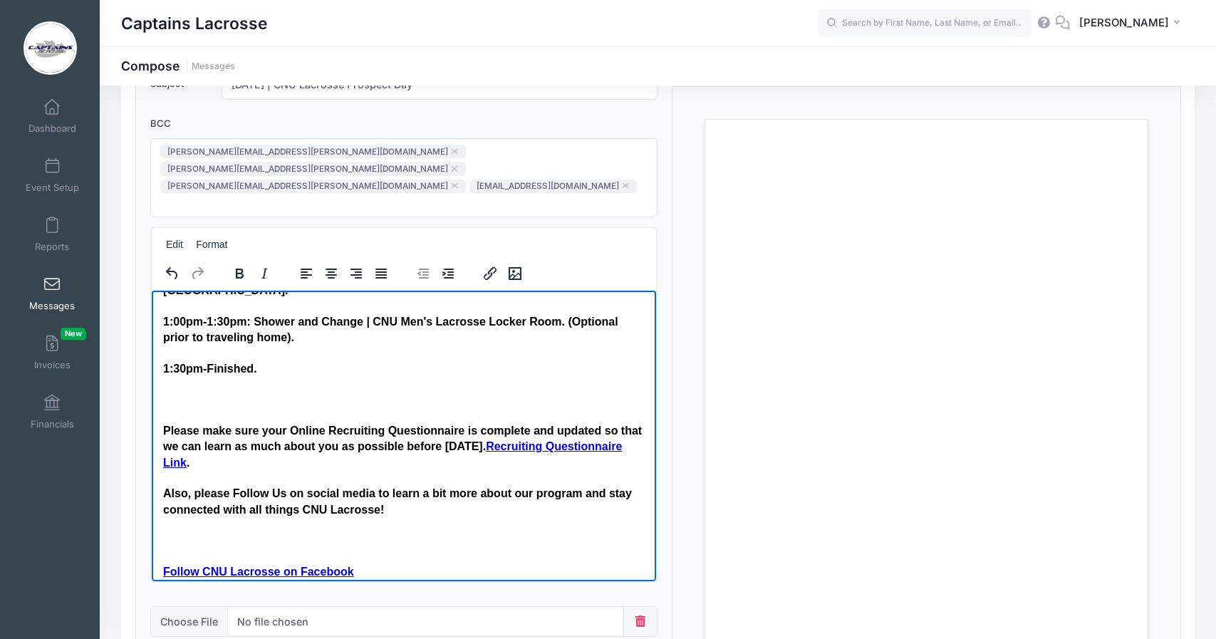
scroll to position [593, 0]
click at [164, 565] on link "Follow CNU Lacrosse on Facebook" at bounding box center [257, 571] width 191 height 12
click at [163, 533] on p "Rich Text Area. Press ALT-0 for help." at bounding box center [403, 541] width 482 height 16
click at [162, 486] on body "Hello everyone! We are really looking forward to [DATE] Prospect Day at [PERSON…" at bounding box center [403, 332] width 482 height 1240
click at [160, 500] on html "Hello everyone! We are really looking forward to [DATE] Prospect Day at [PERSON…" at bounding box center [403, 332] width 505 height 1270
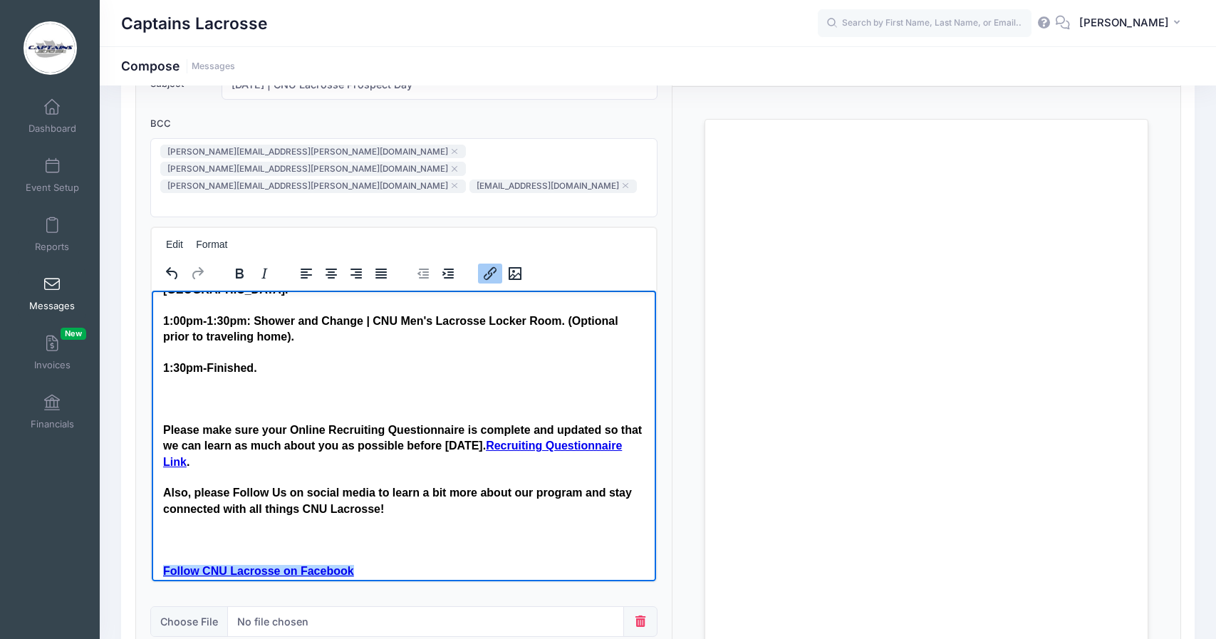
click at [165, 565] on link "﻿Follow CNU Lacrosse on Facebook" at bounding box center [257, 571] width 191 height 12
click at [163, 501] on html "Hello everyone! We are really looking forward to [DATE] Prospect Day at [PERSON…" at bounding box center [403, 332] width 505 height 1270
click at [349, 563] on h4 "﻿Follow CNU Lacrosse on Facebook" at bounding box center [403, 571] width 482 height 16
click at [199, 533] on p "Rich Text Area. Press ALT-0 for help." at bounding box center [403, 541] width 482 height 16
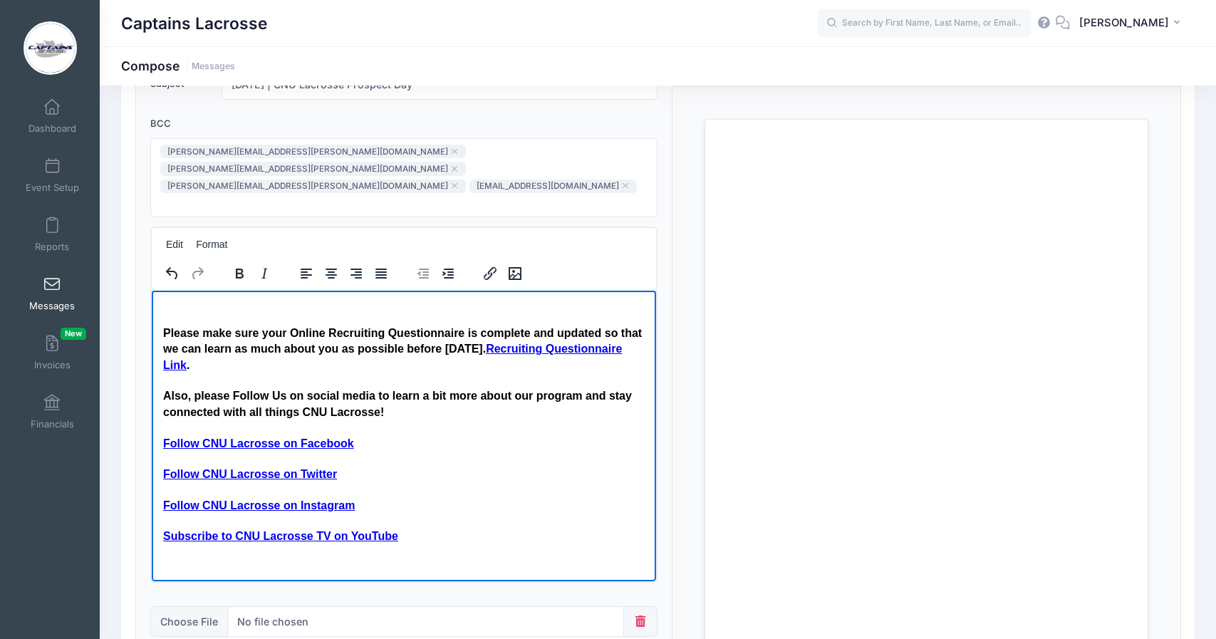
scroll to position [705, 0]
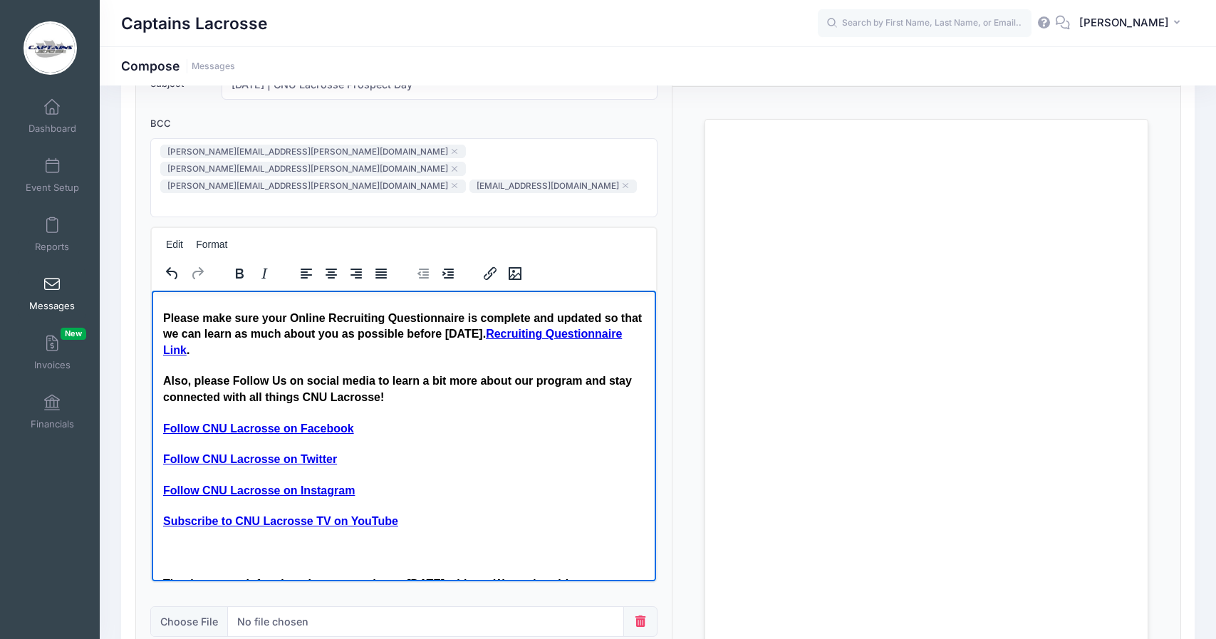
click at [223, 488] on body "Hello everyone! We are really looking forward to [DATE] Prospect Day at [PERSON…" at bounding box center [403, 205] width 482 height 1209
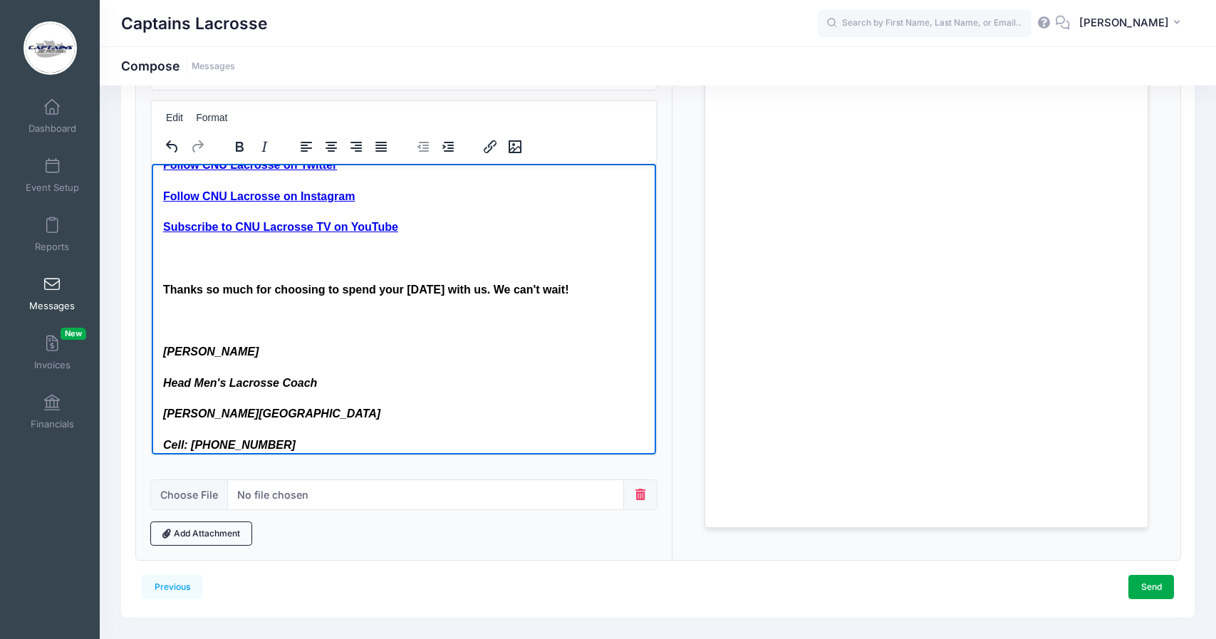
scroll to position [237, 0]
click at [1154, 575] on link "Send" at bounding box center [1151, 587] width 46 height 24
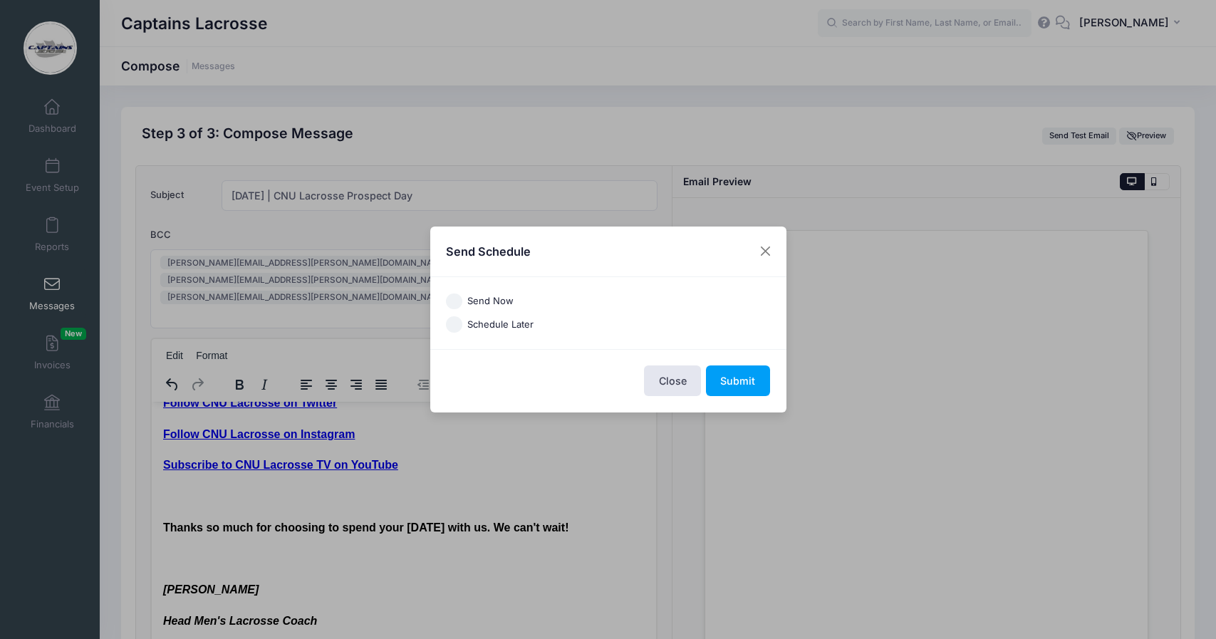
click at [454, 296] on input "Send Now" at bounding box center [454, 301] width 16 height 16
radio input "true"
click at [752, 380] on button "Submit" at bounding box center [738, 380] width 64 height 31
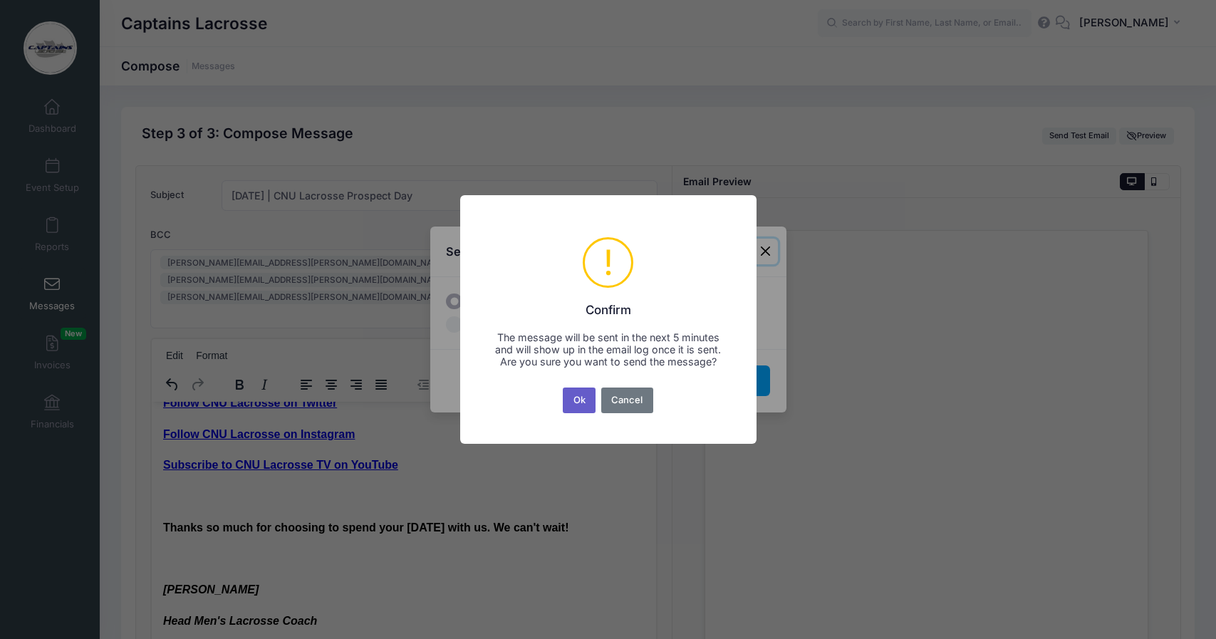
click at [575, 406] on button "Ok" at bounding box center [579, 400] width 33 height 26
